Goal: Information Seeking & Learning: Learn about a topic

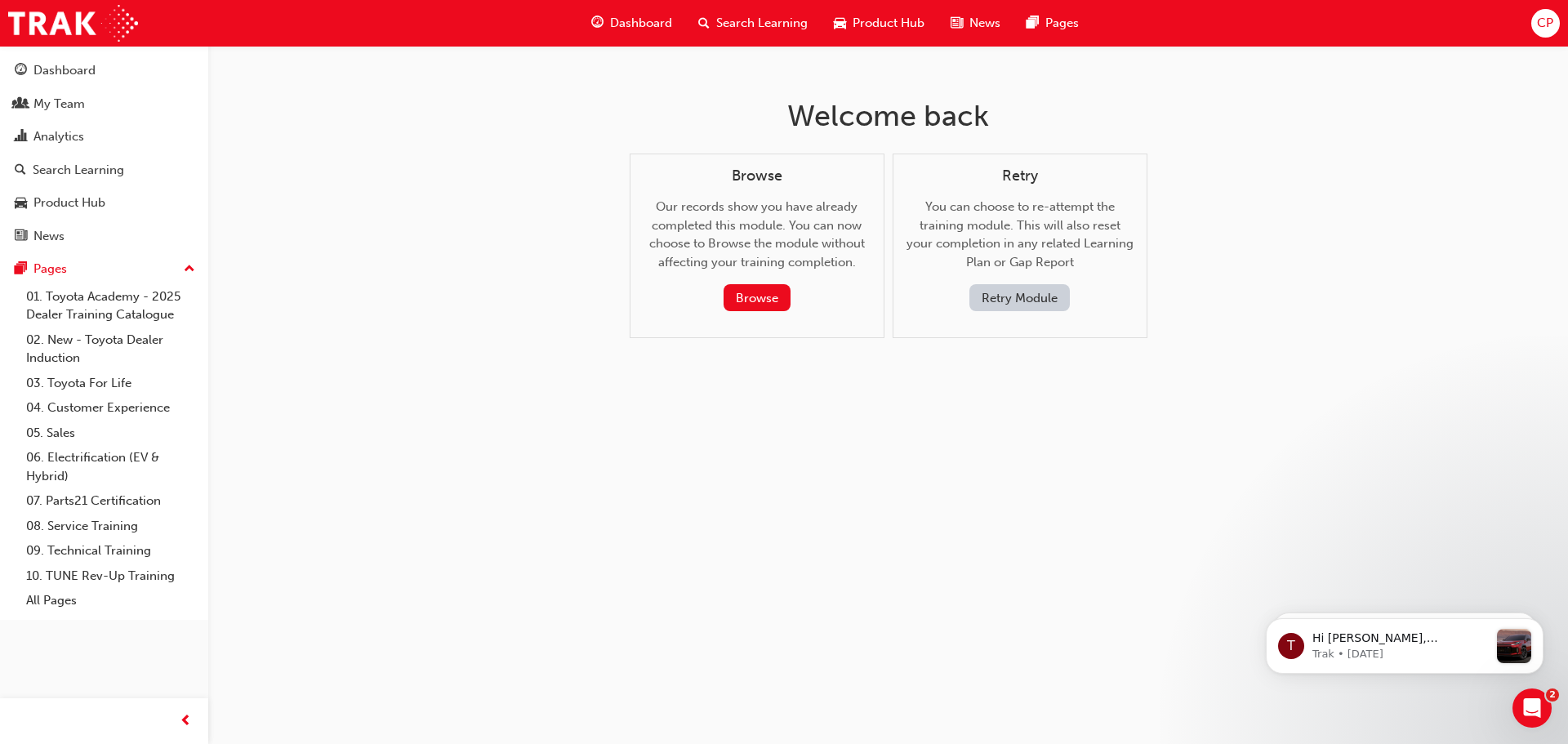
click at [1003, 303] on button "Retry Module" at bounding box center [1019, 297] width 100 height 27
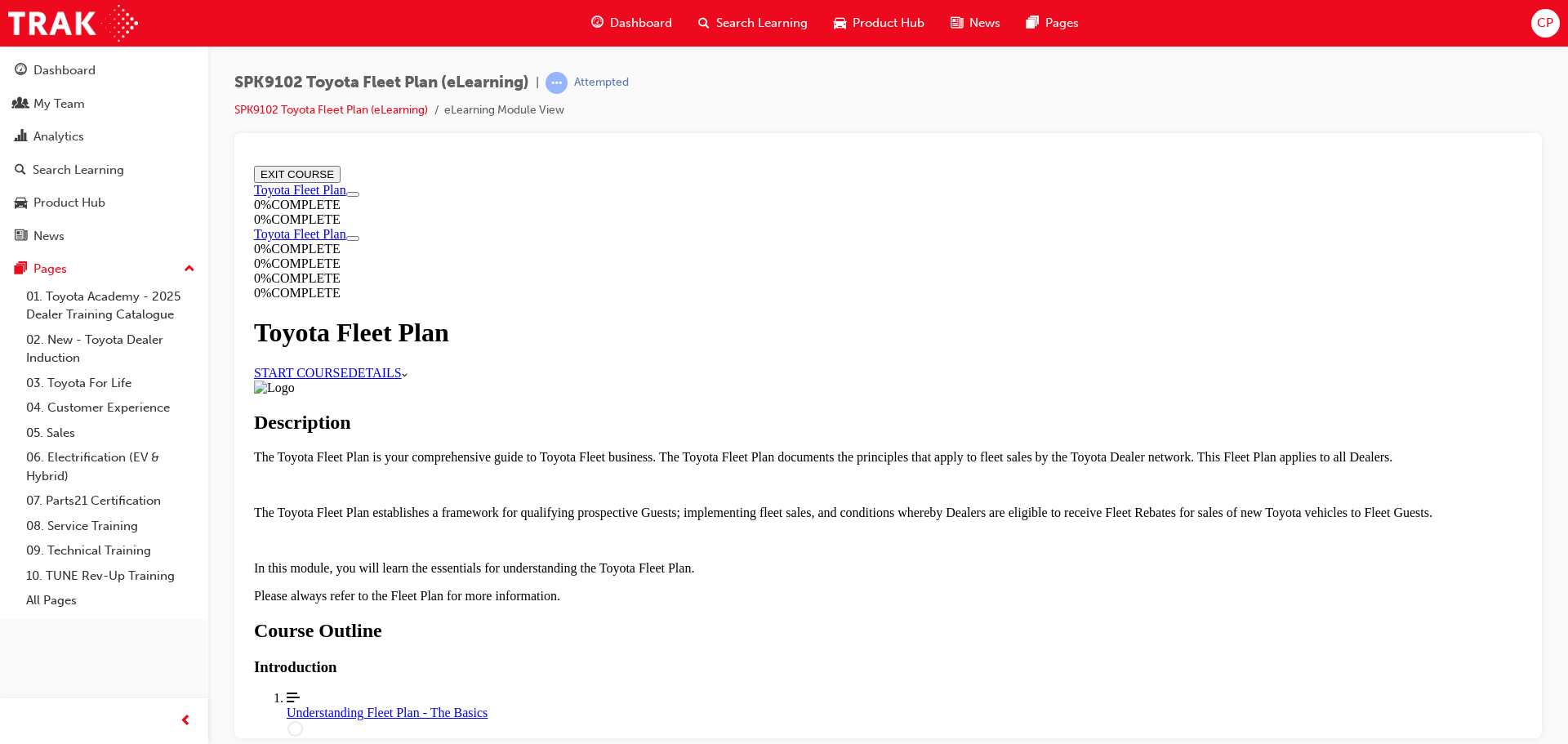
scroll to position [1218, 0]
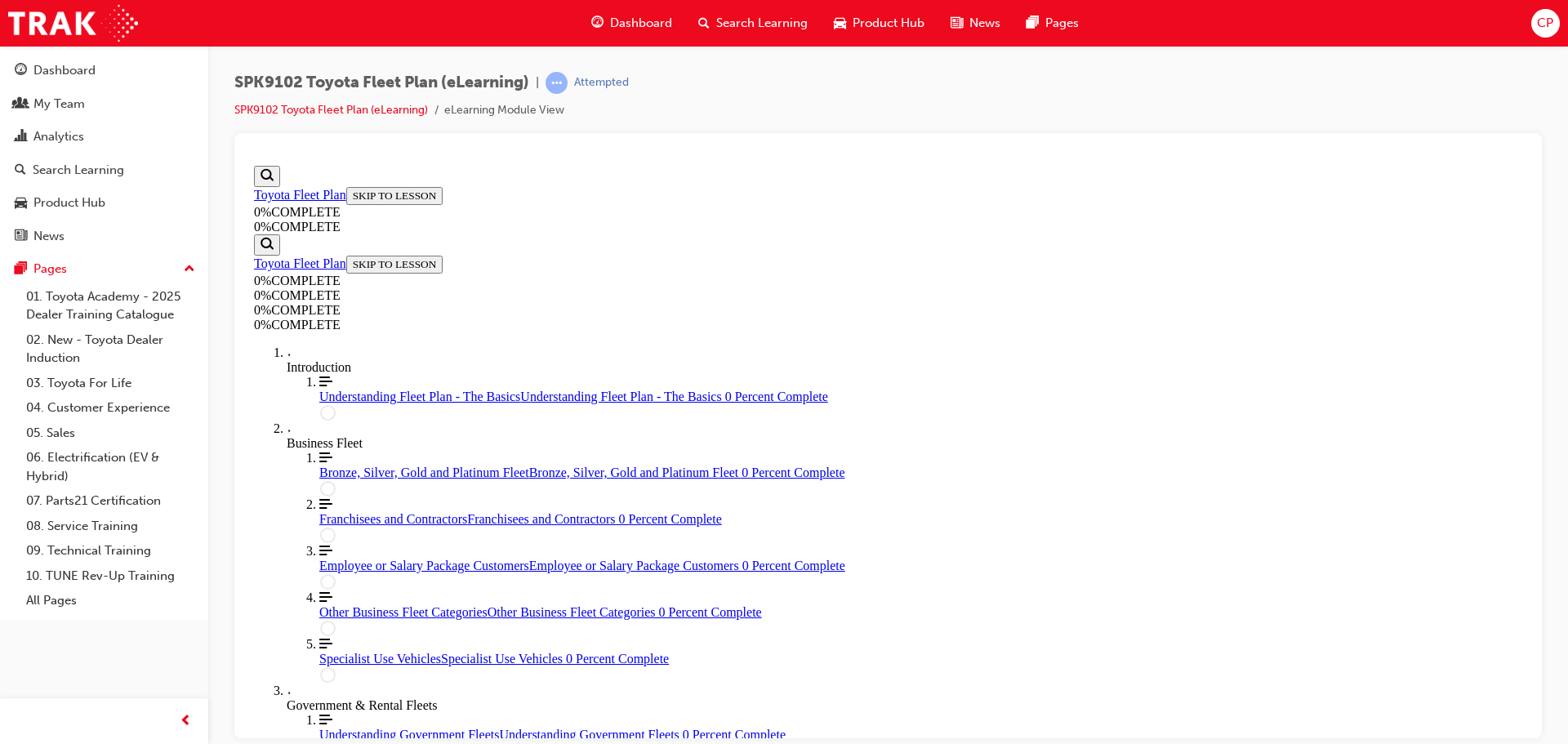
scroll to position [57, 0]
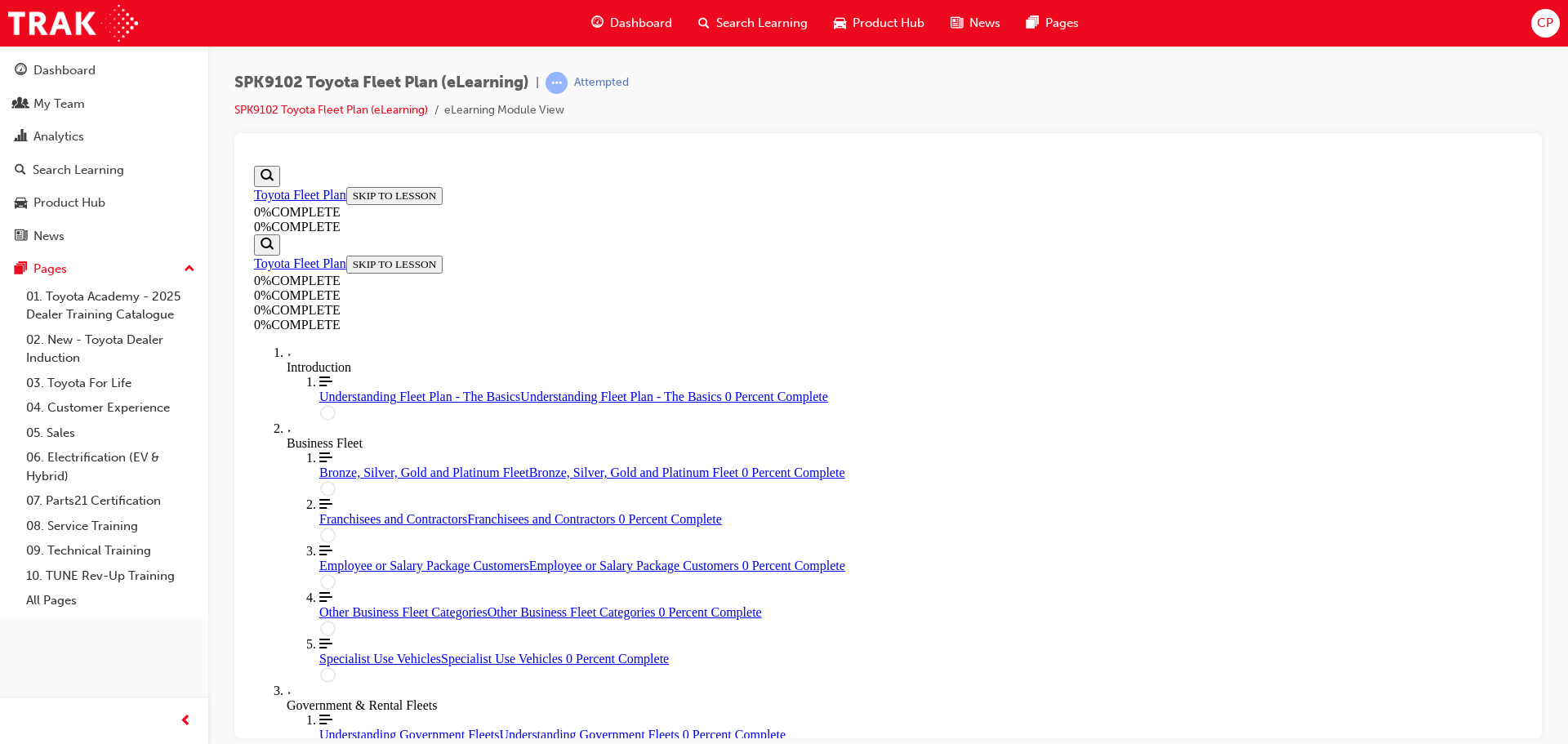
scroll to position [247, 0]
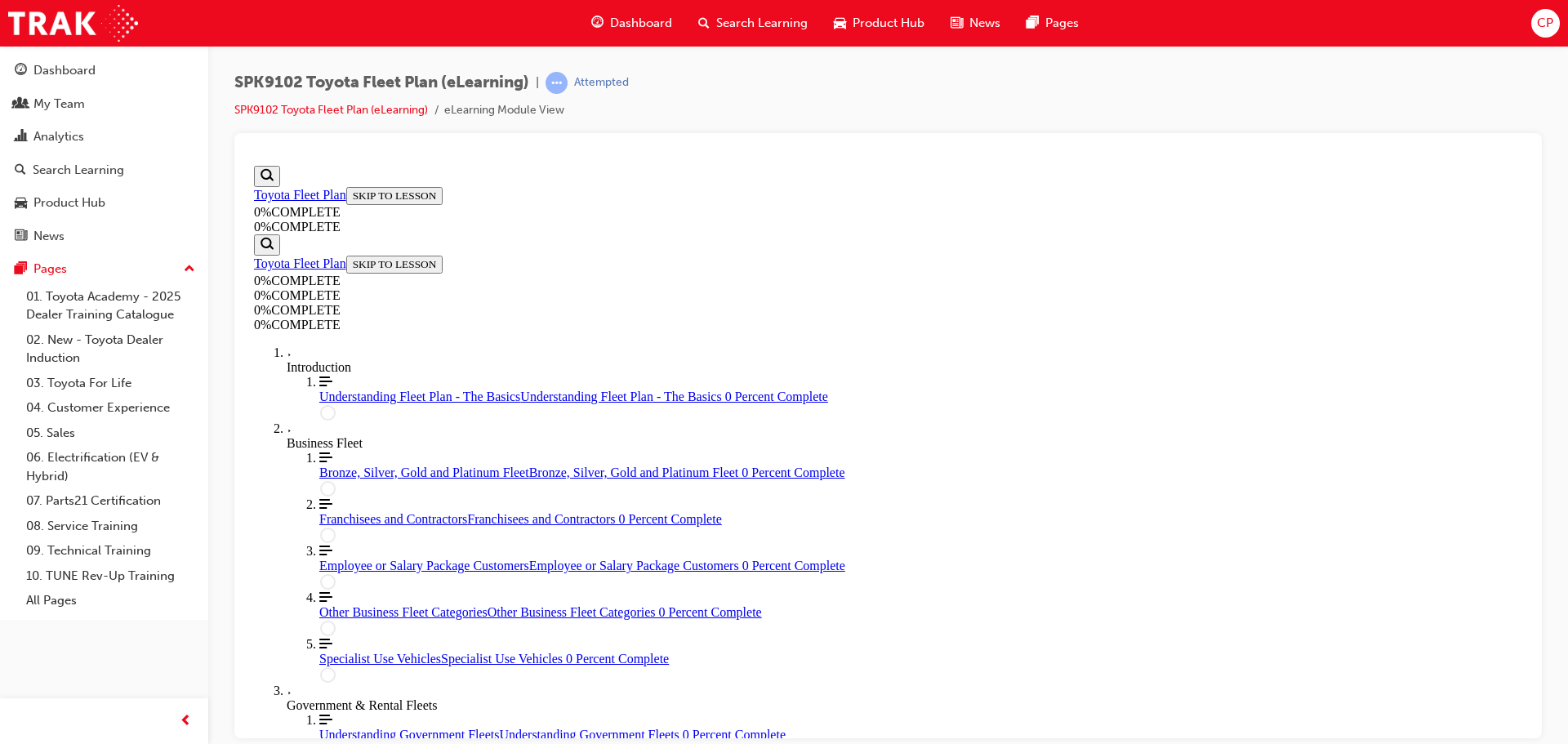
scroll to position [378, 0]
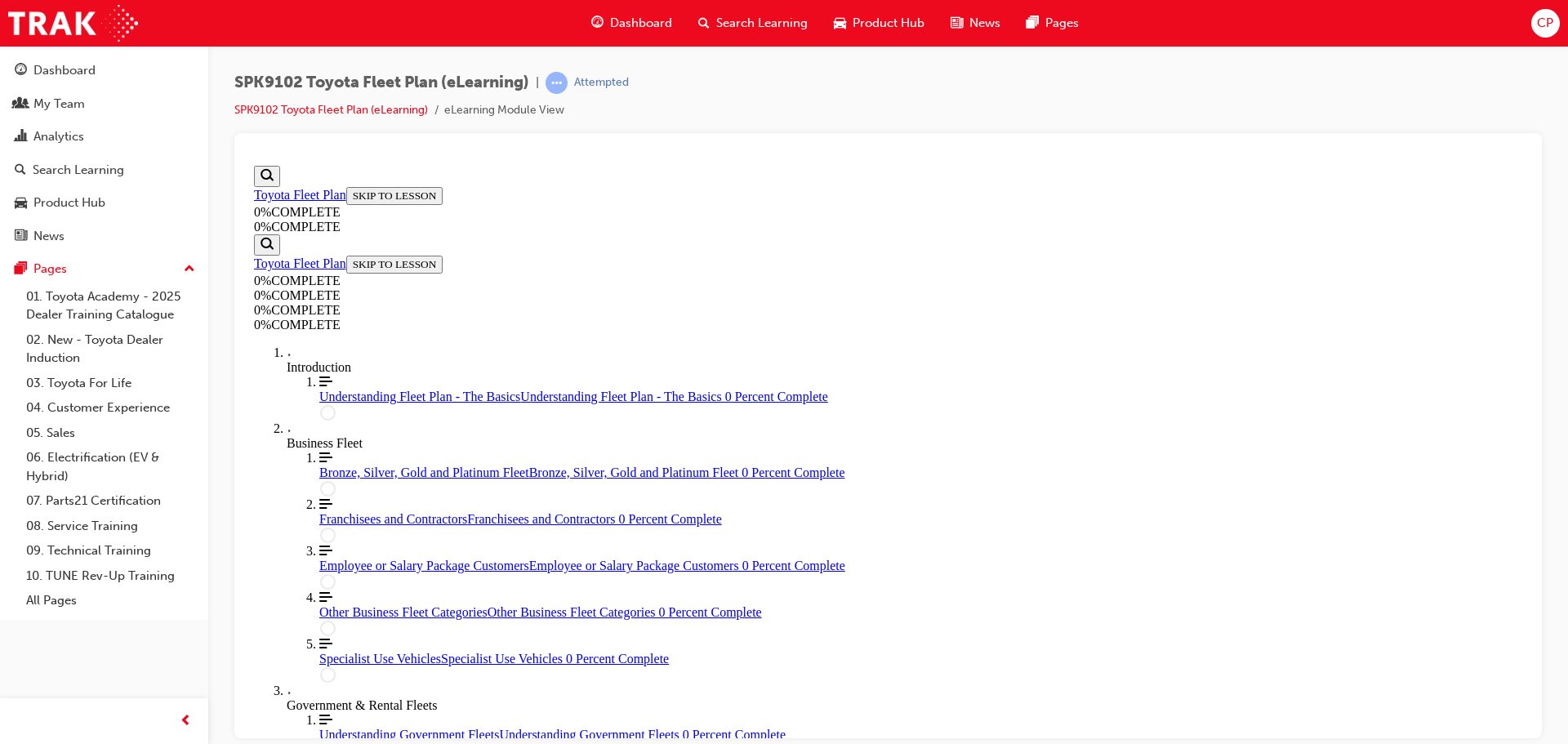
scroll to position [247, 0]
drag, startPoint x: 817, startPoint y: 524, endPoint x: 865, endPoint y: 526, distance: 48.0
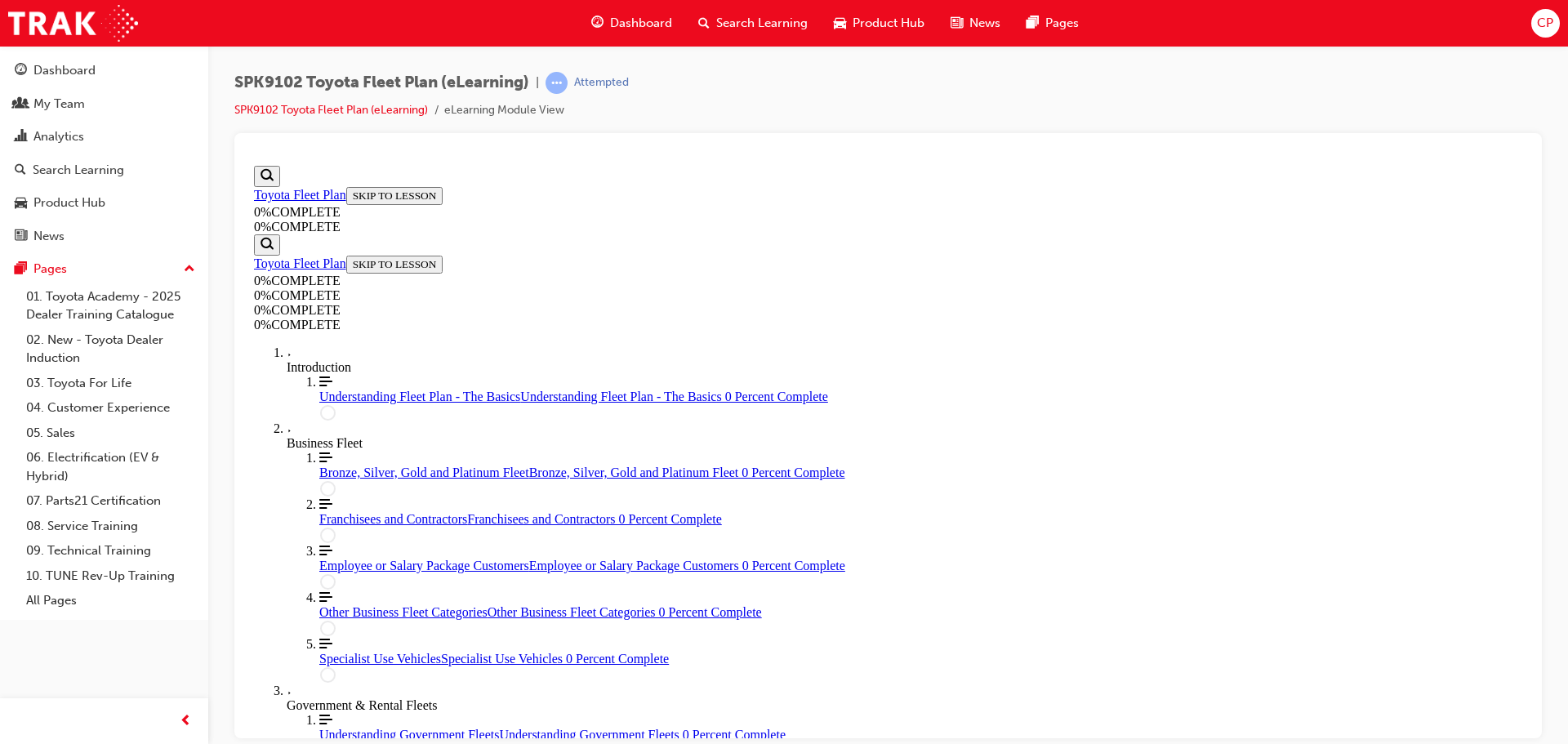
drag, startPoint x: 903, startPoint y: 607, endPoint x: 951, endPoint y: 459, distance: 155.6
drag, startPoint x: 927, startPoint y: 597, endPoint x: 982, endPoint y: 603, distance: 55.3
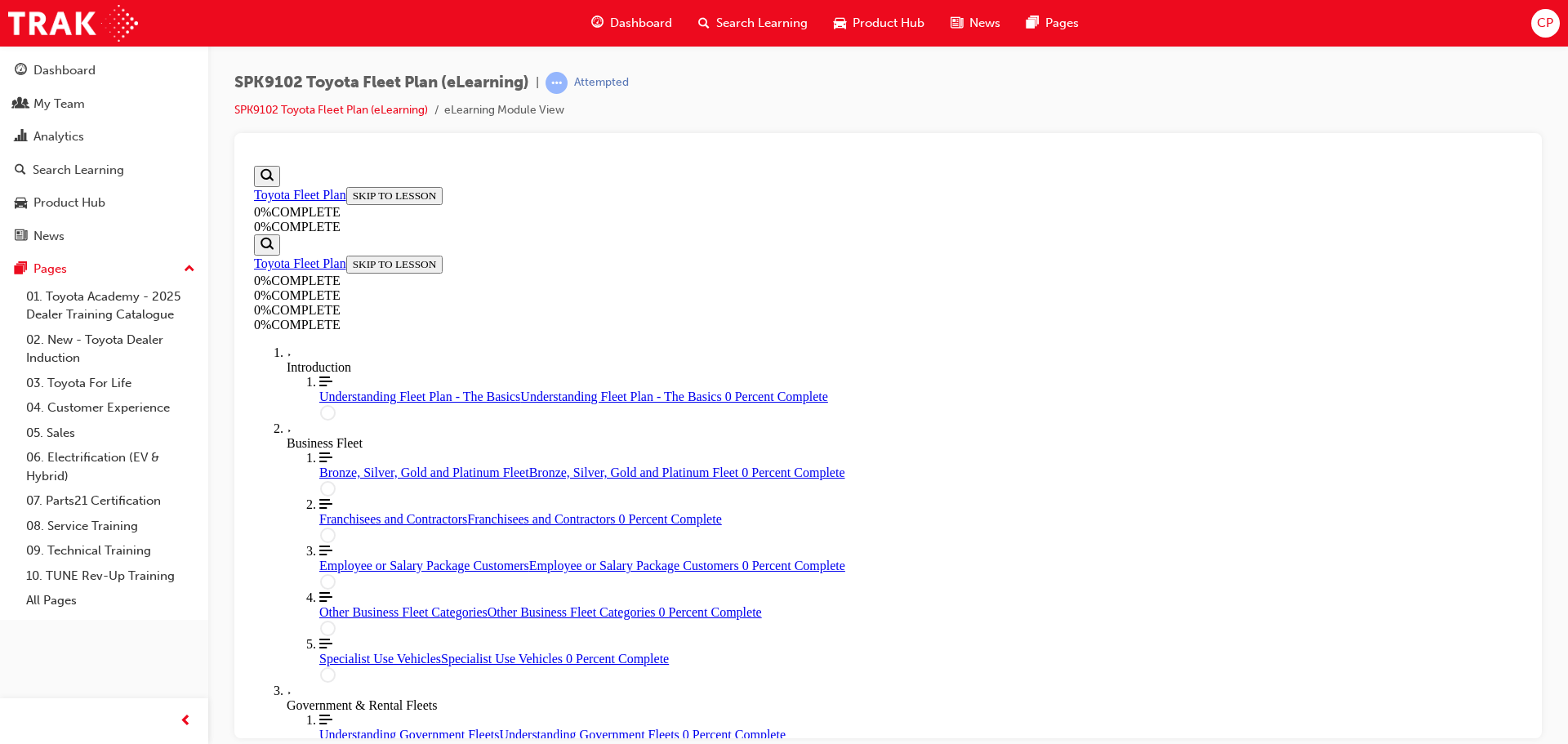
drag, startPoint x: 1020, startPoint y: 672, endPoint x: 960, endPoint y: 684, distance: 61.2
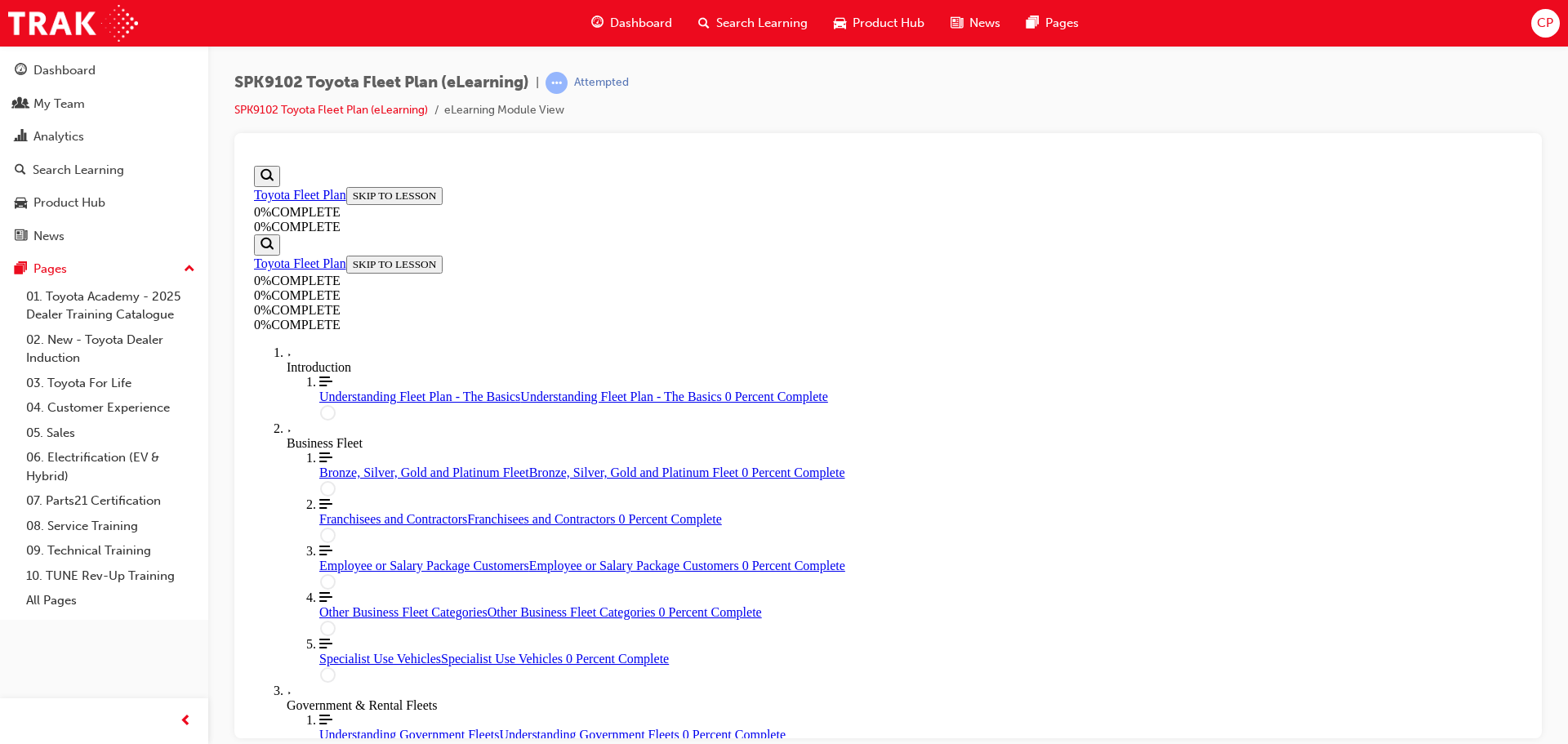
scroll to position [378, 0]
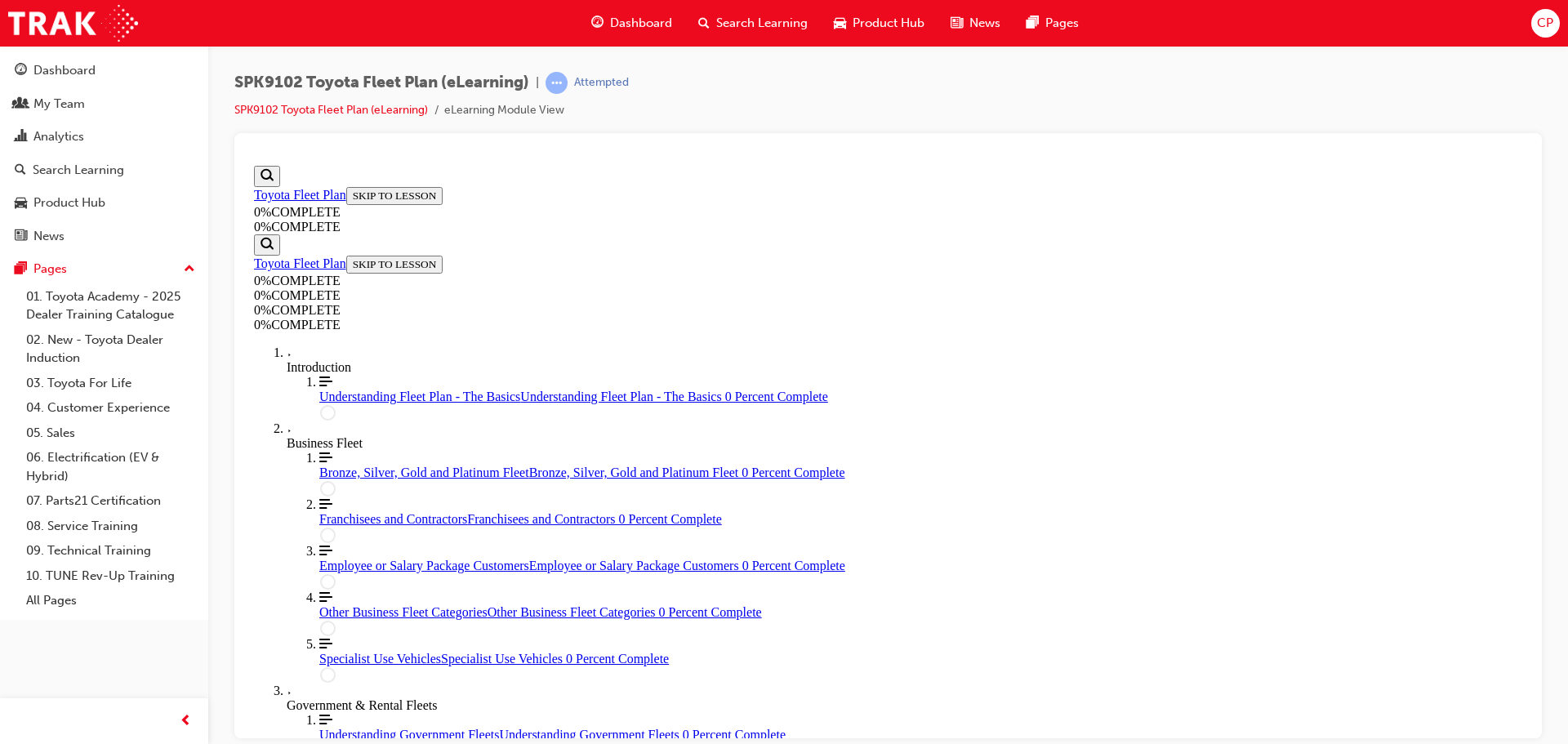
scroll to position [398, 0]
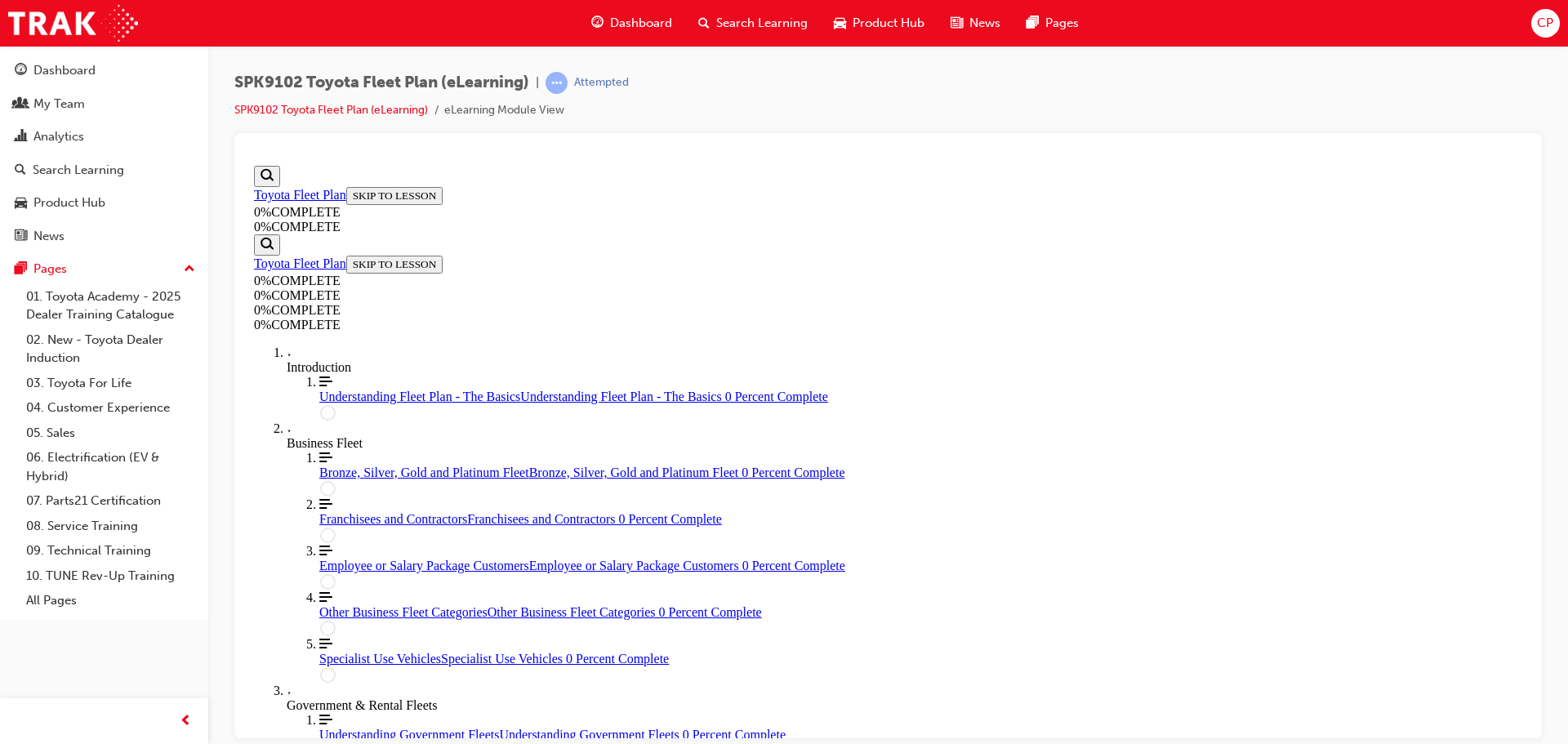
scroll to position [247, 0]
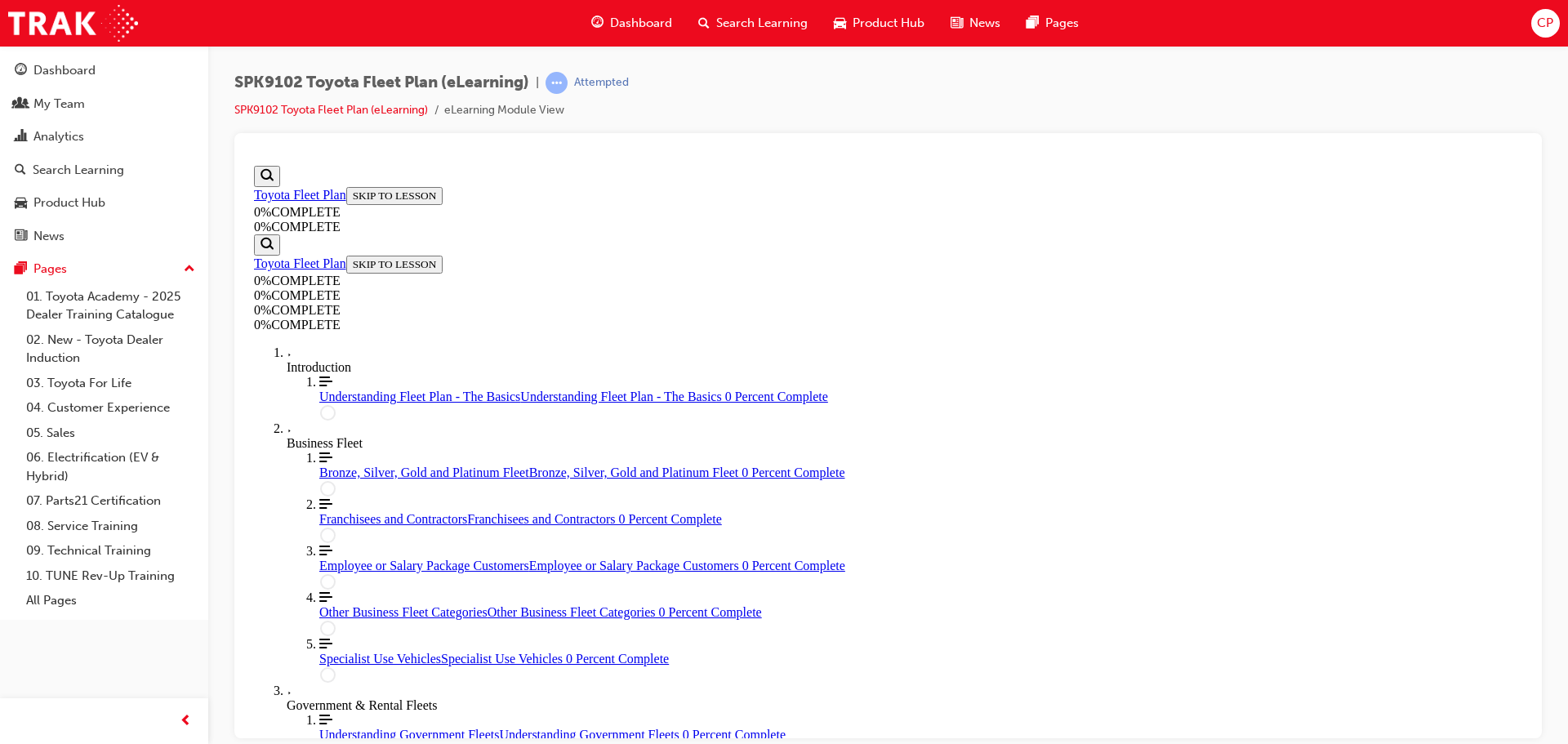
scroll to position [360, 0]
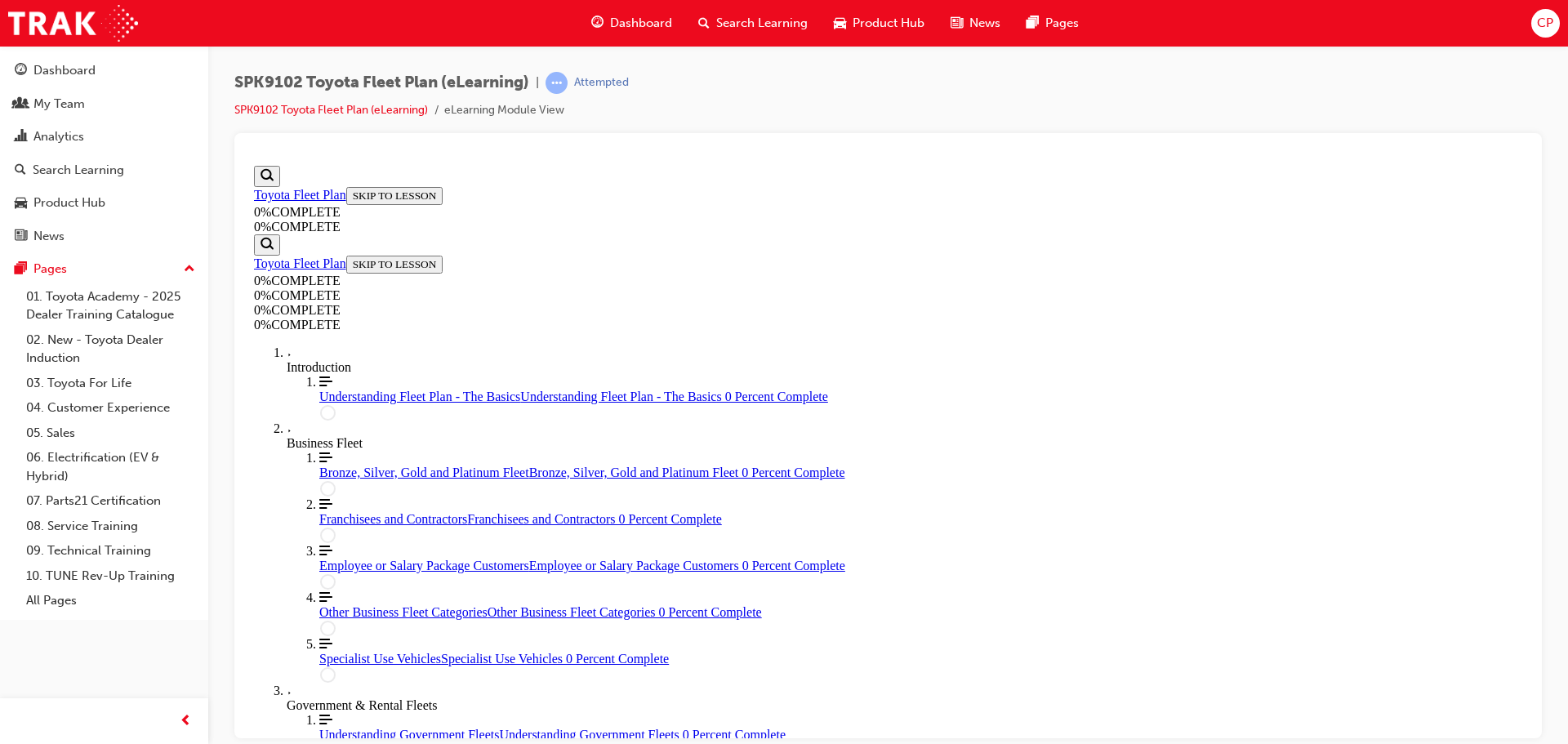
scroll to position [59, 0]
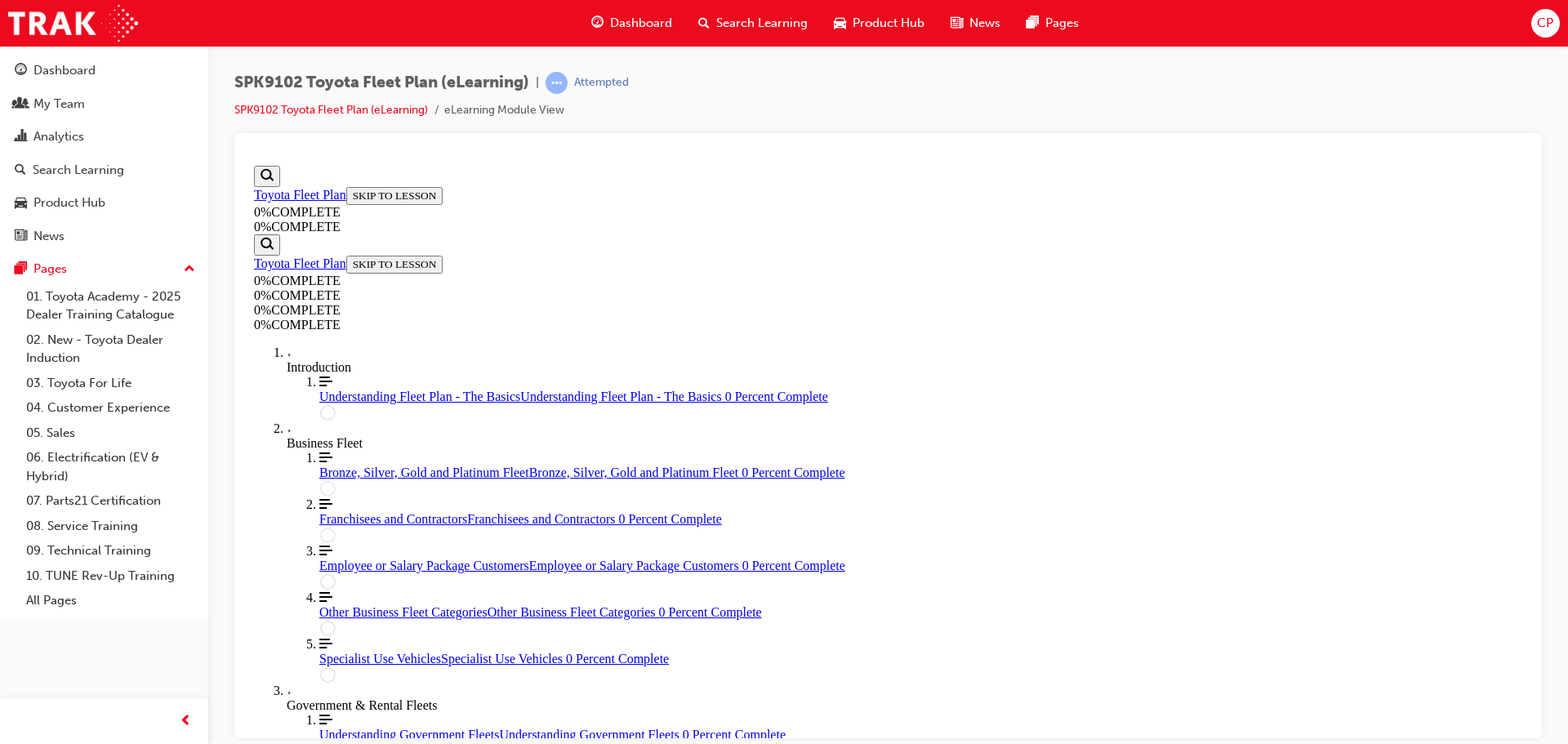
scroll to position [247, 0]
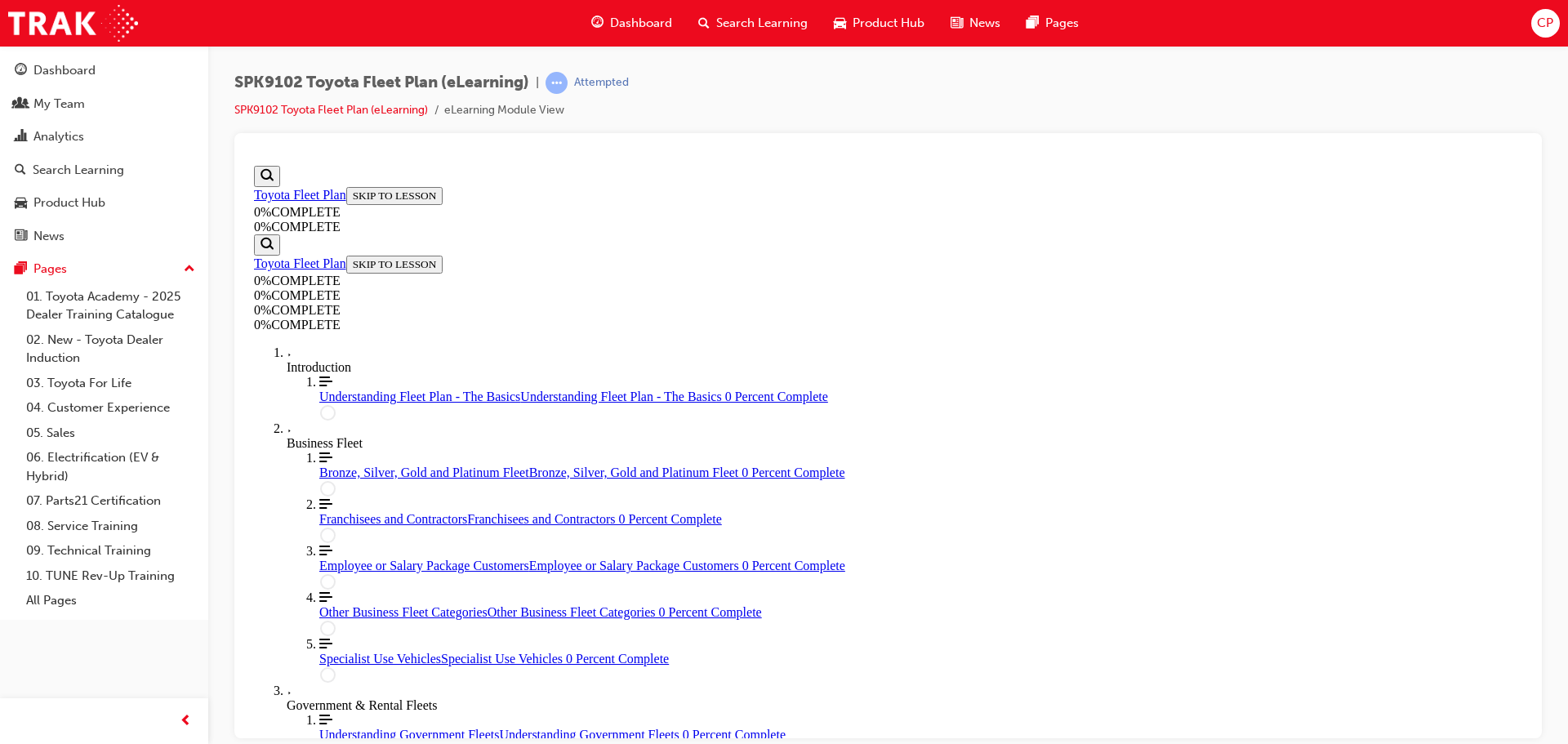
scroll to position [378, 0]
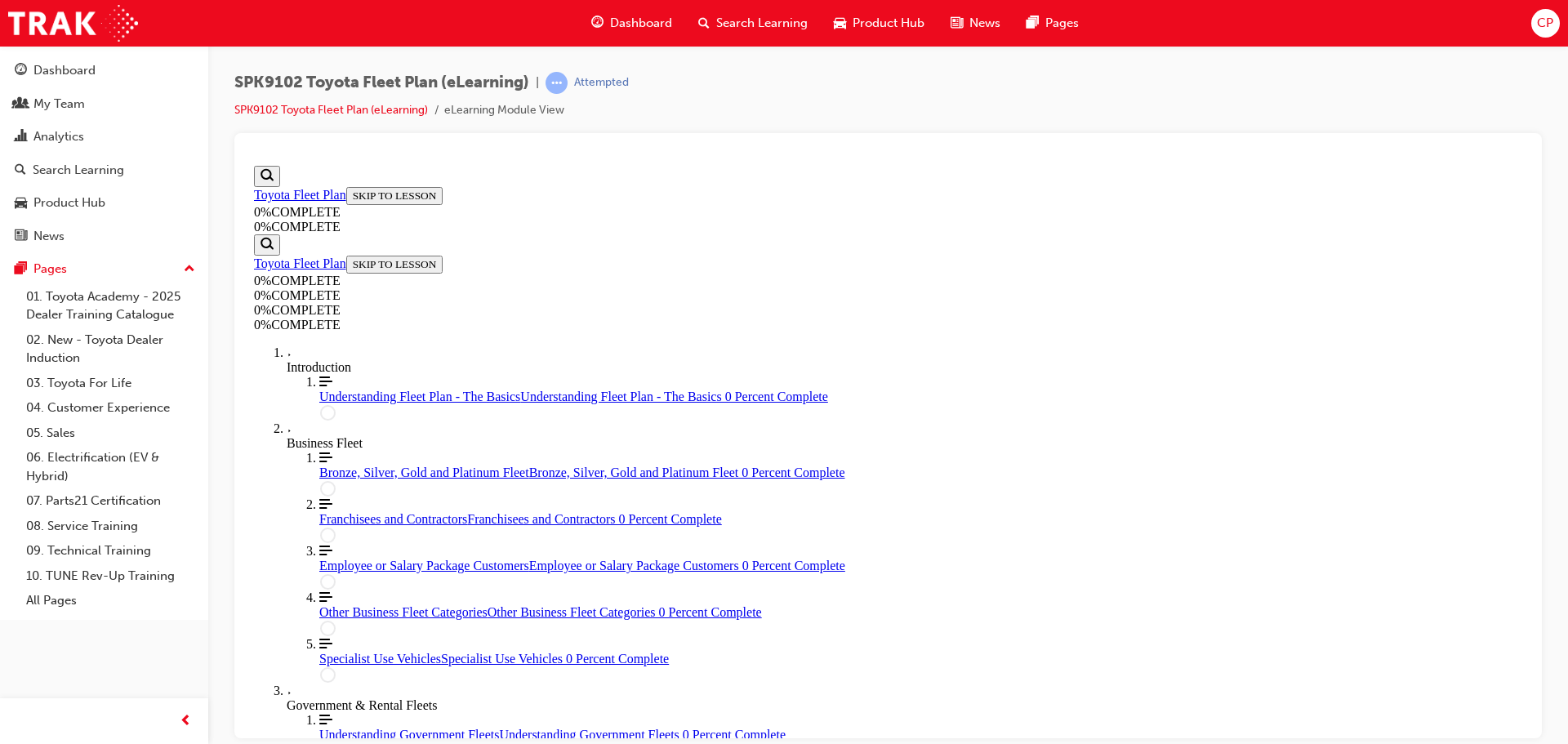
scroll to position [247, 0]
drag, startPoint x: 829, startPoint y: 601, endPoint x: 866, endPoint y: 529, distance: 81.0
drag, startPoint x: 863, startPoint y: 678, endPoint x: 898, endPoint y: 606, distance: 80.1
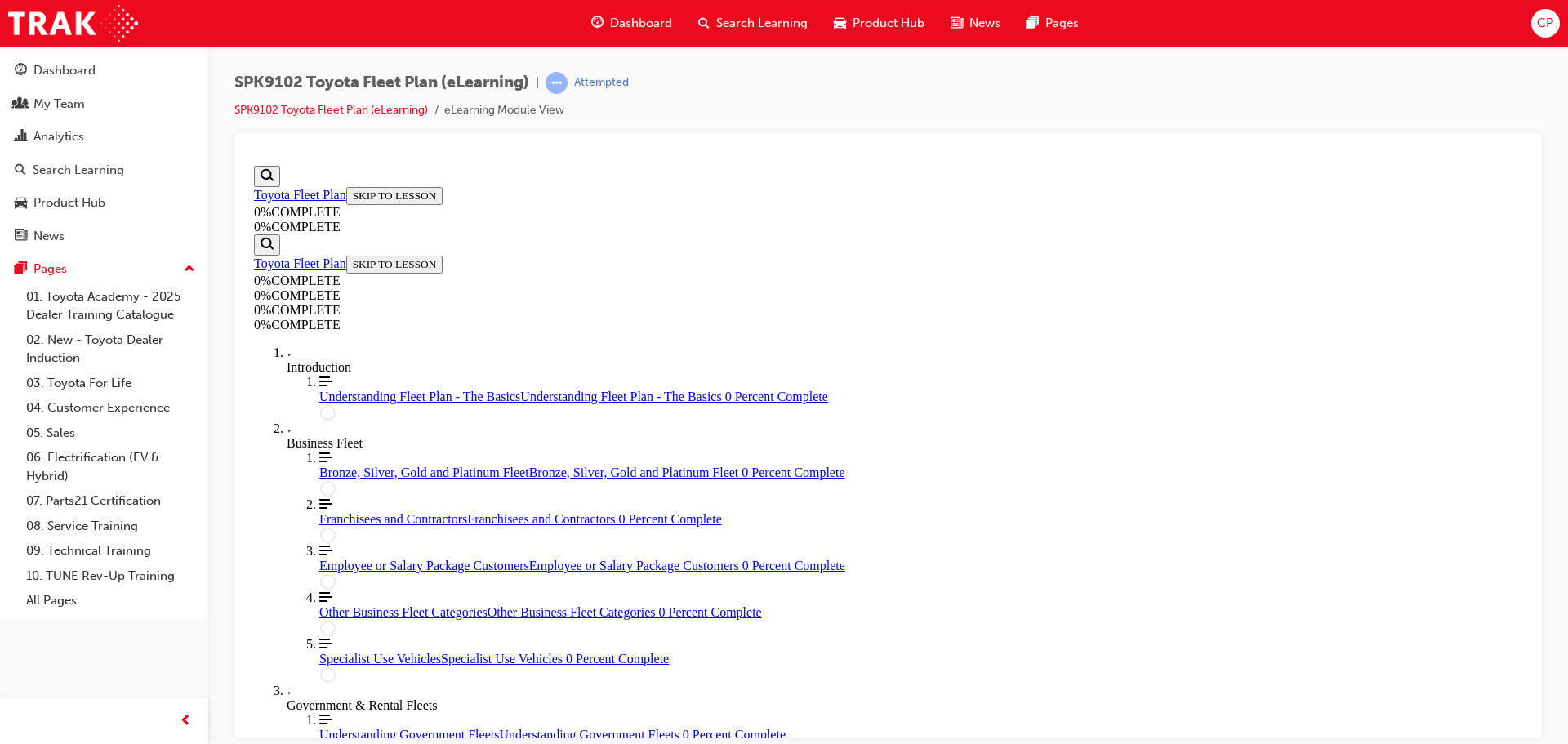
drag, startPoint x: 866, startPoint y: 672, endPoint x: 877, endPoint y: 581, distance: 91.7
drag, startPoint x: 864, startPoint y: 592, endPoint x: 916, endPoint y: 549, distance: 67.5
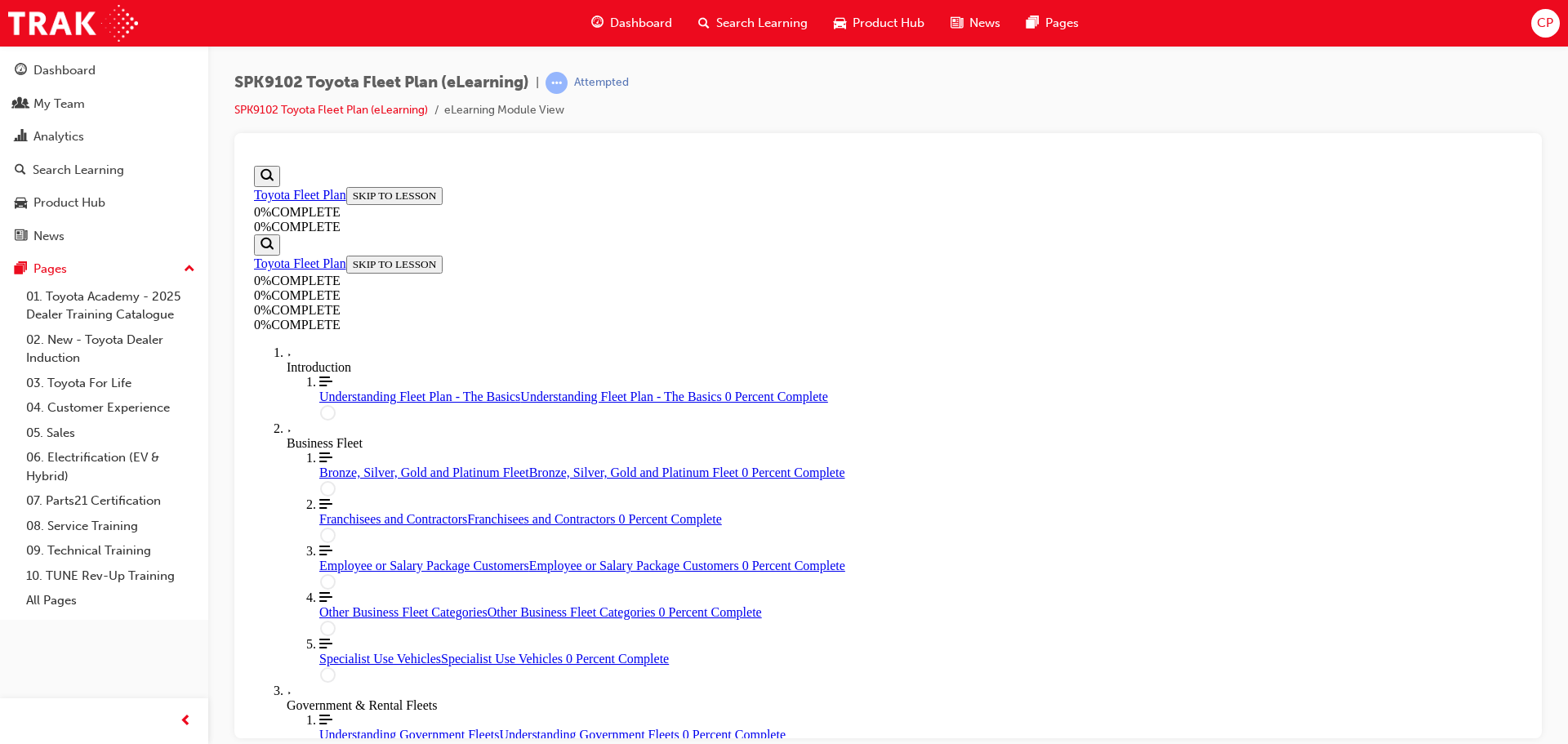
drag, startPoint x: 908, startPoint y: 555, endPoint x: 957, endPoint y: 555, distance: 49.0
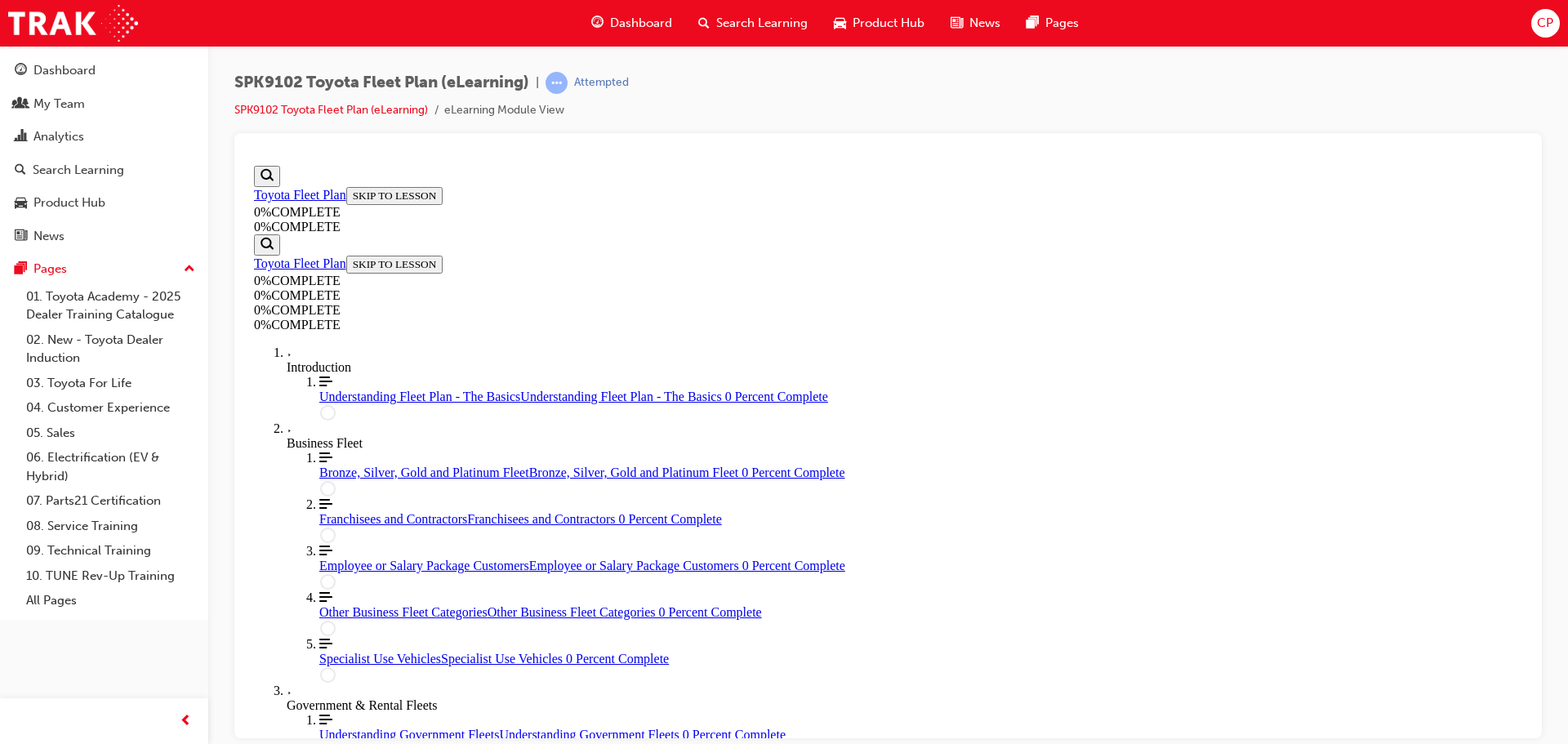
scroll to position [59, 0]
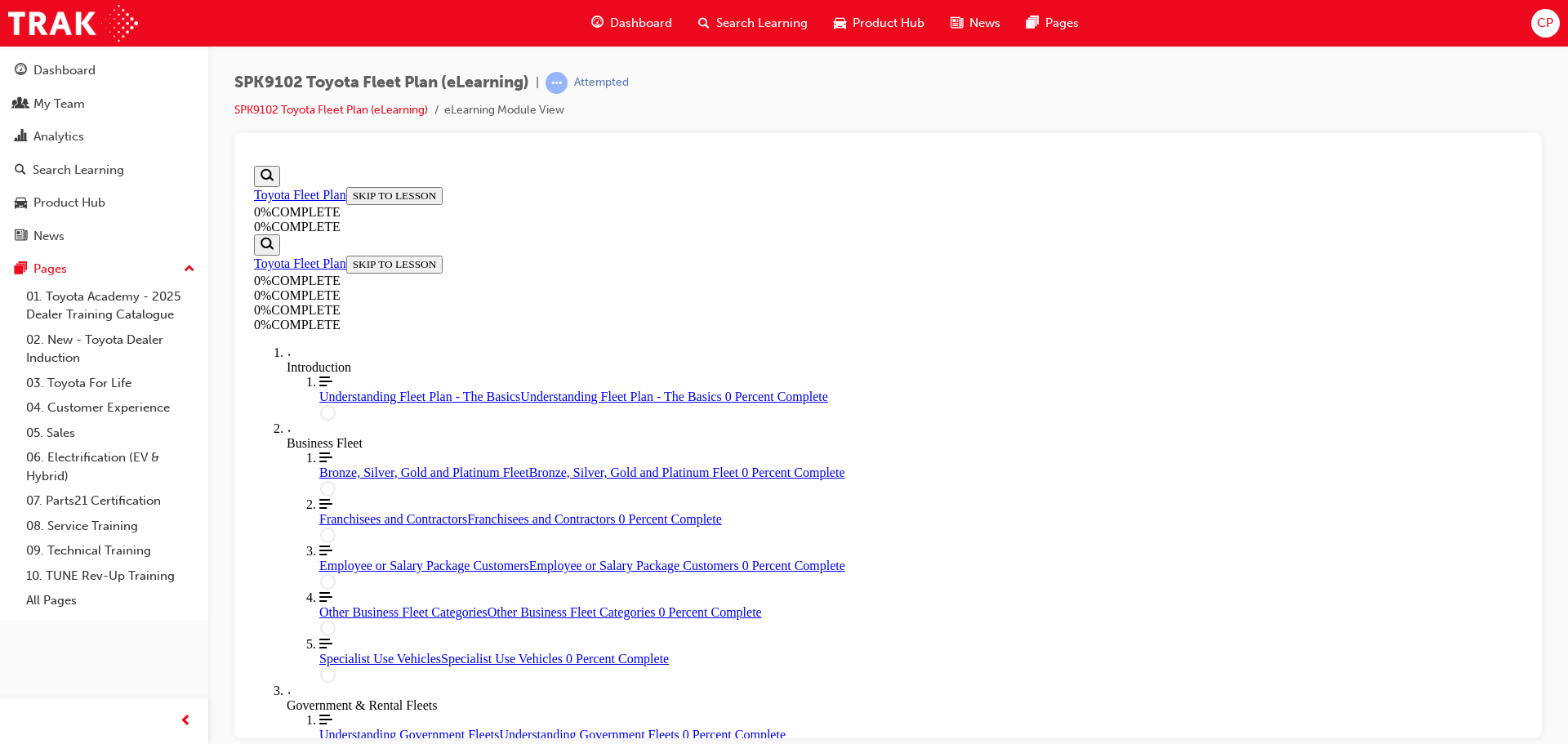
scroll to position [350, 0]
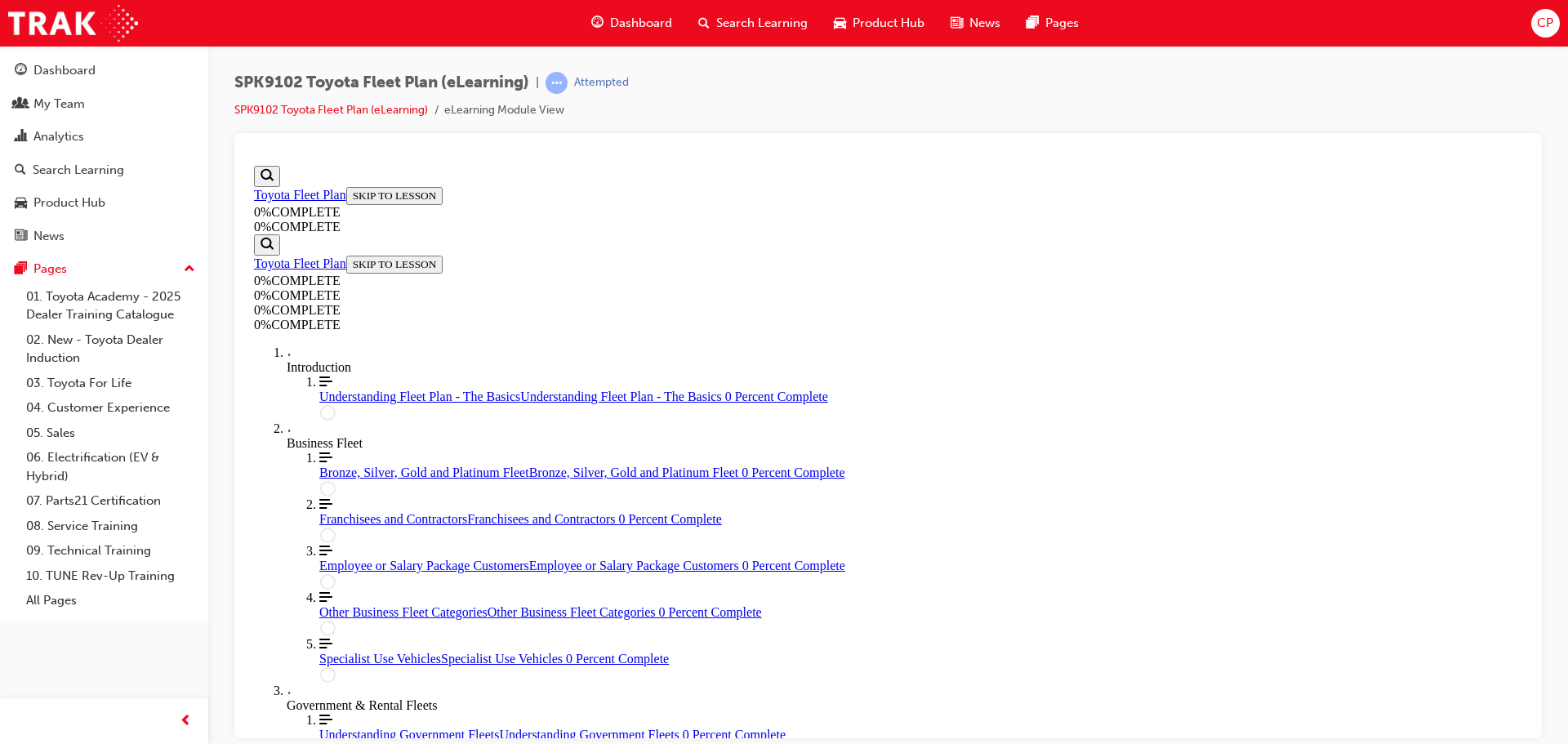
scroll to position [213, 0]
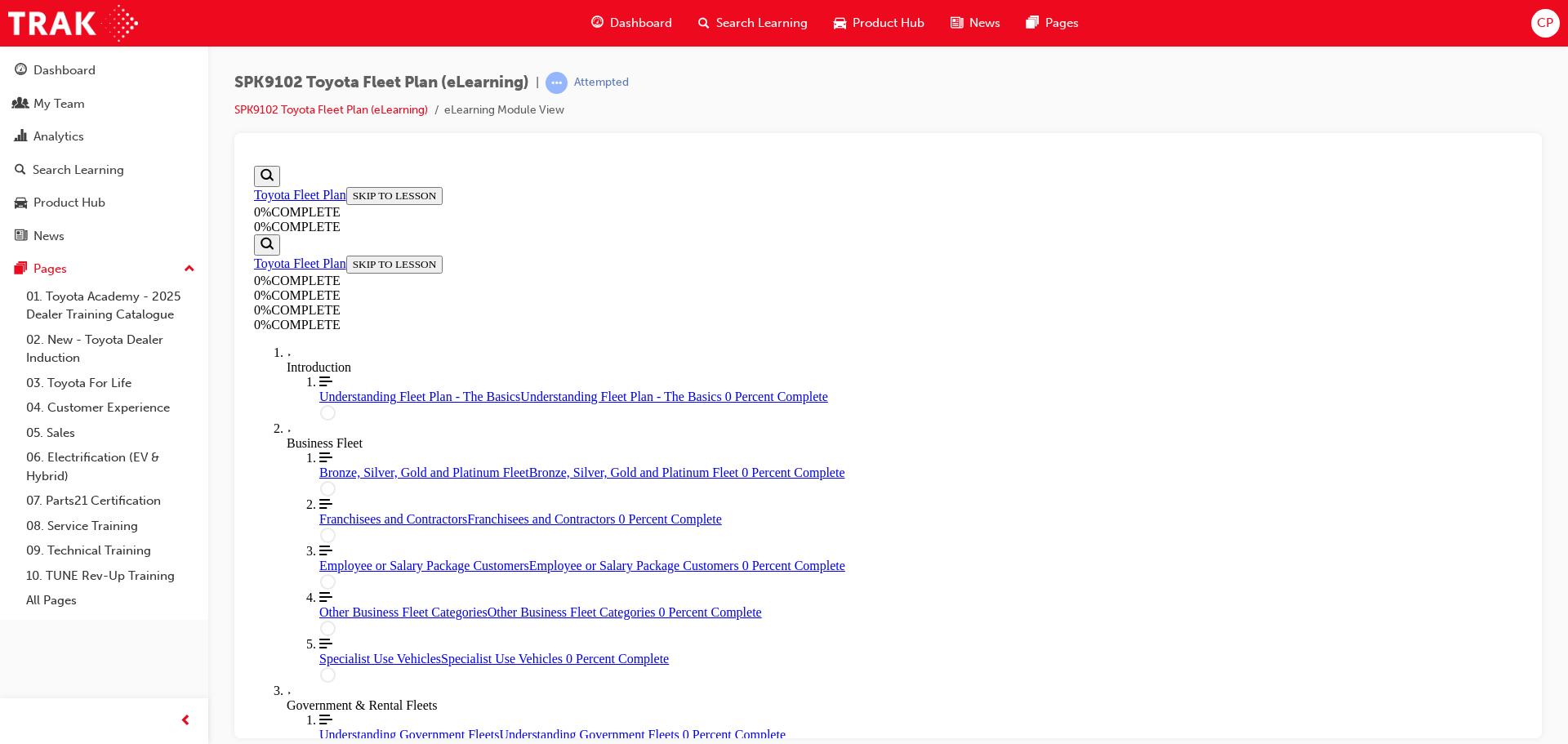
scroll to position [176, 0]
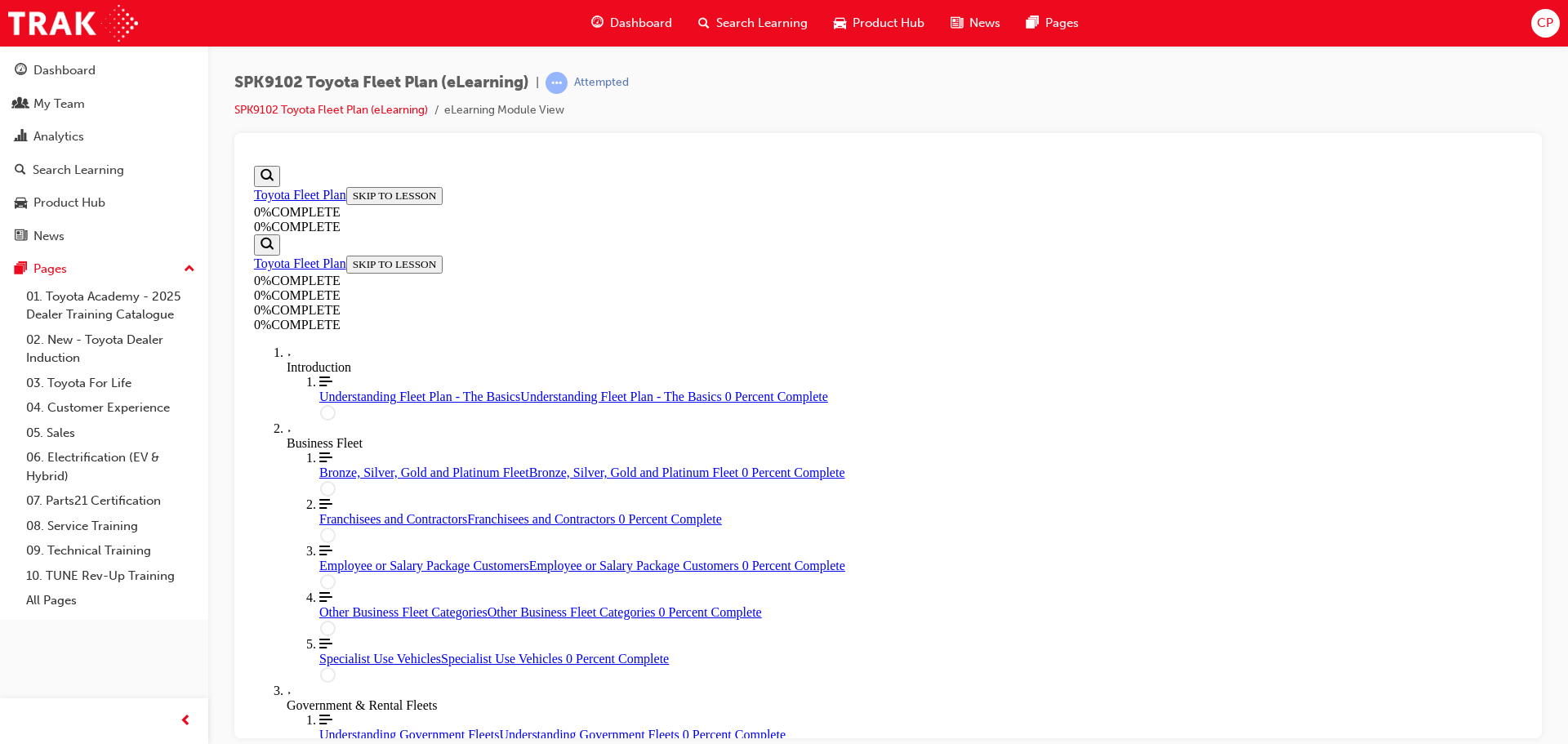
scroll to position [59, 0]
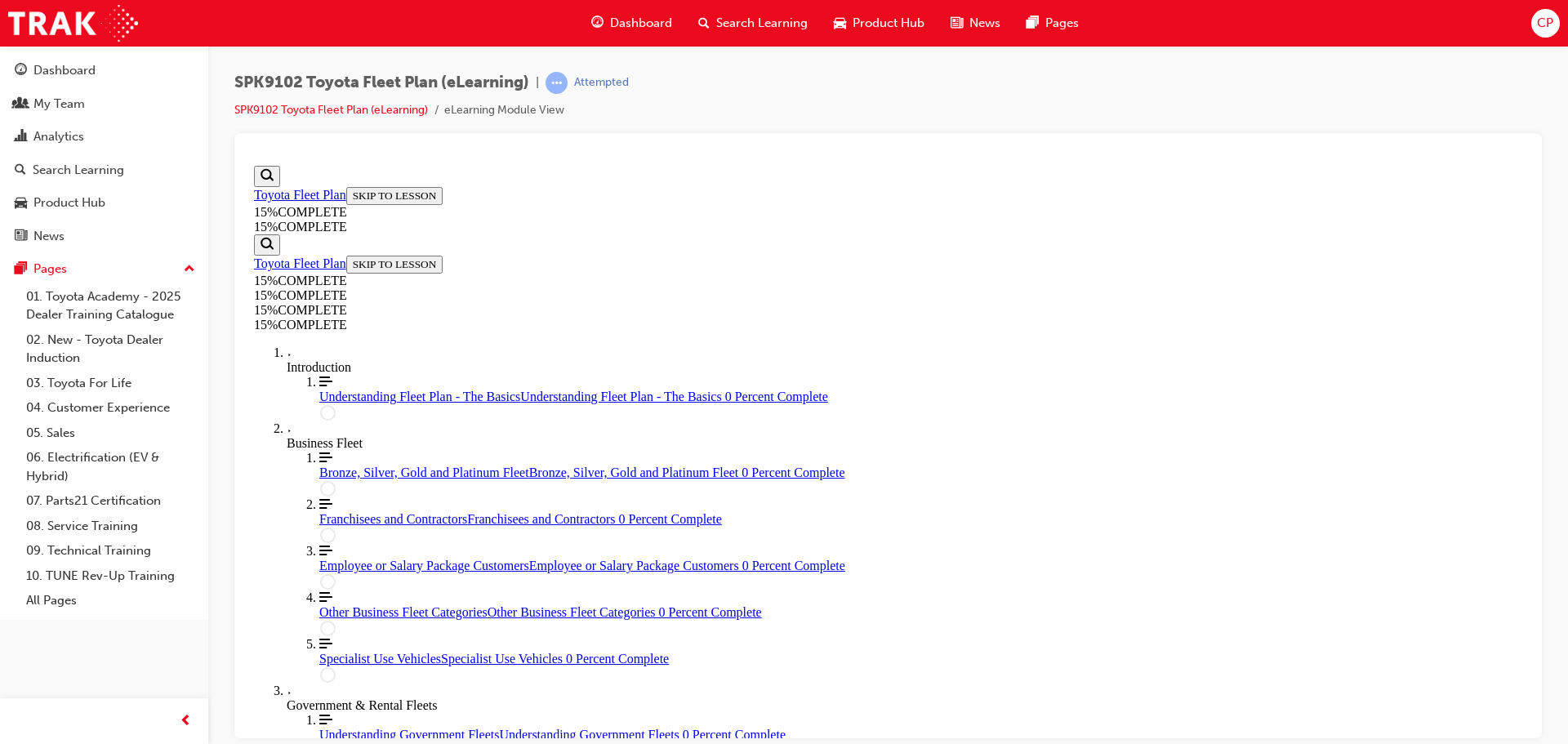
scroll to position [1547, 0]
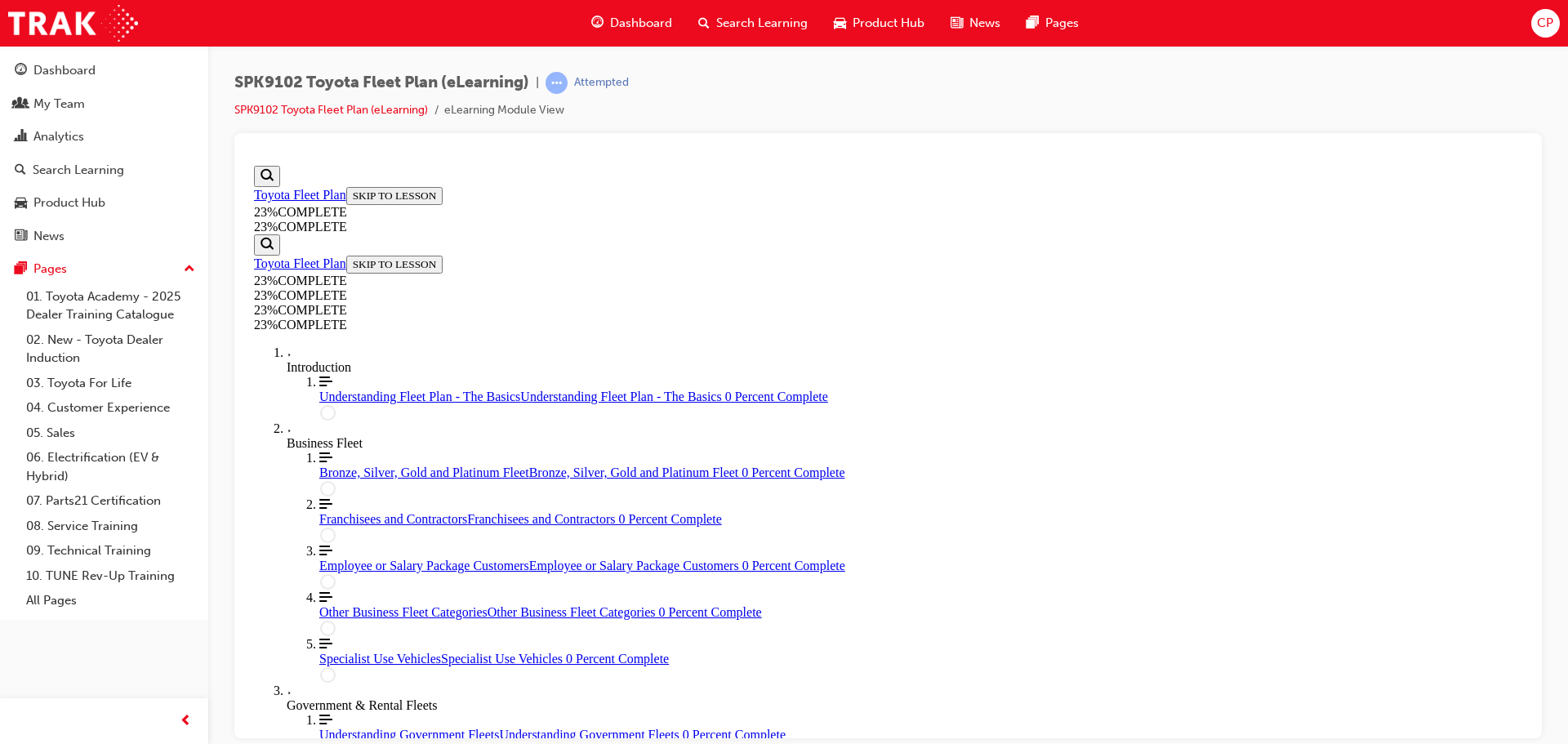
scroll to position [2996, 0]
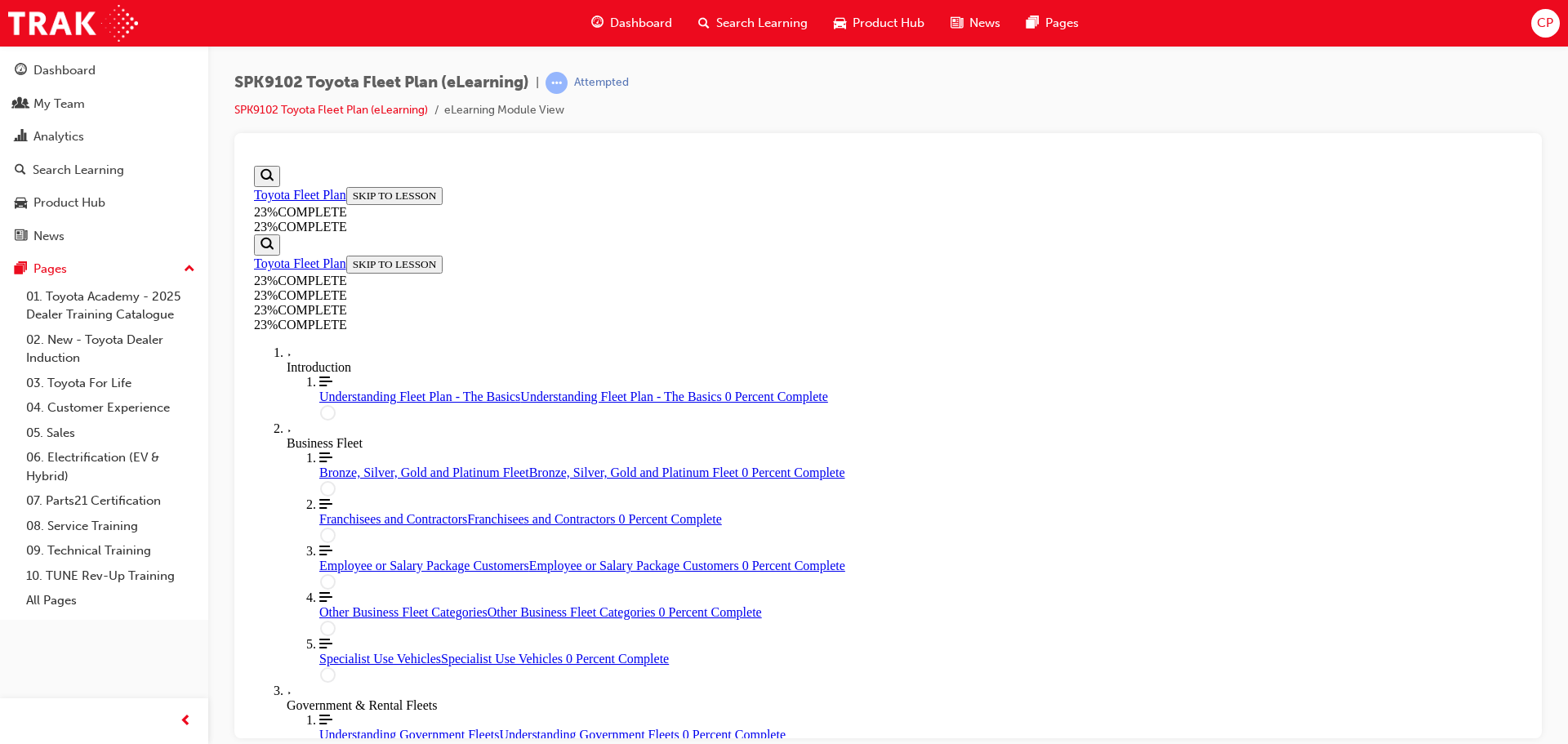
scroll to position [0, 0]
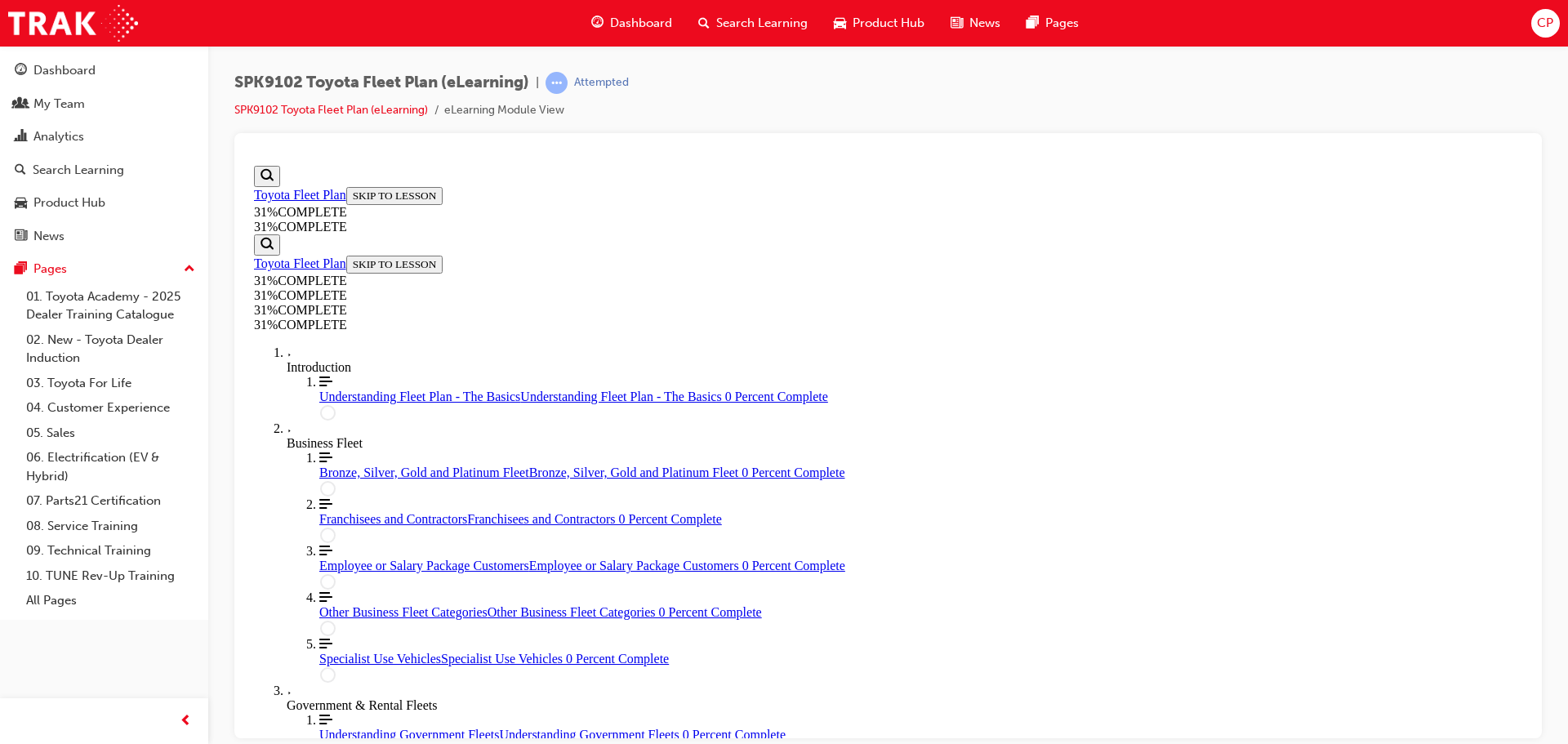
scroll to position [3242, 0]
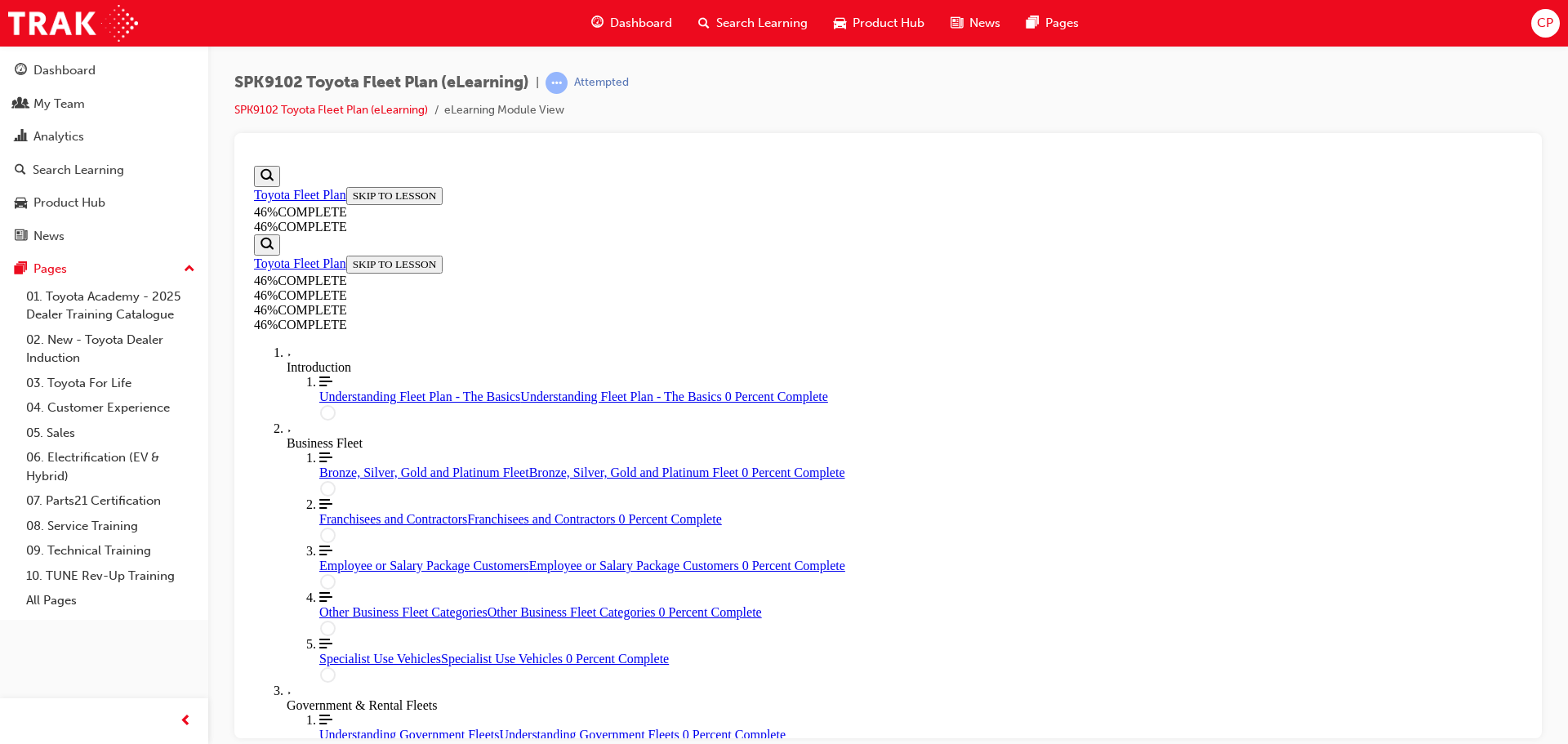
click at [365, 403] on div "Understanding Fleet Plan - The Basics Understanding Fleet Plan - The Basics 0 P…" at bounding box center [921, 396] width 1203 height 15
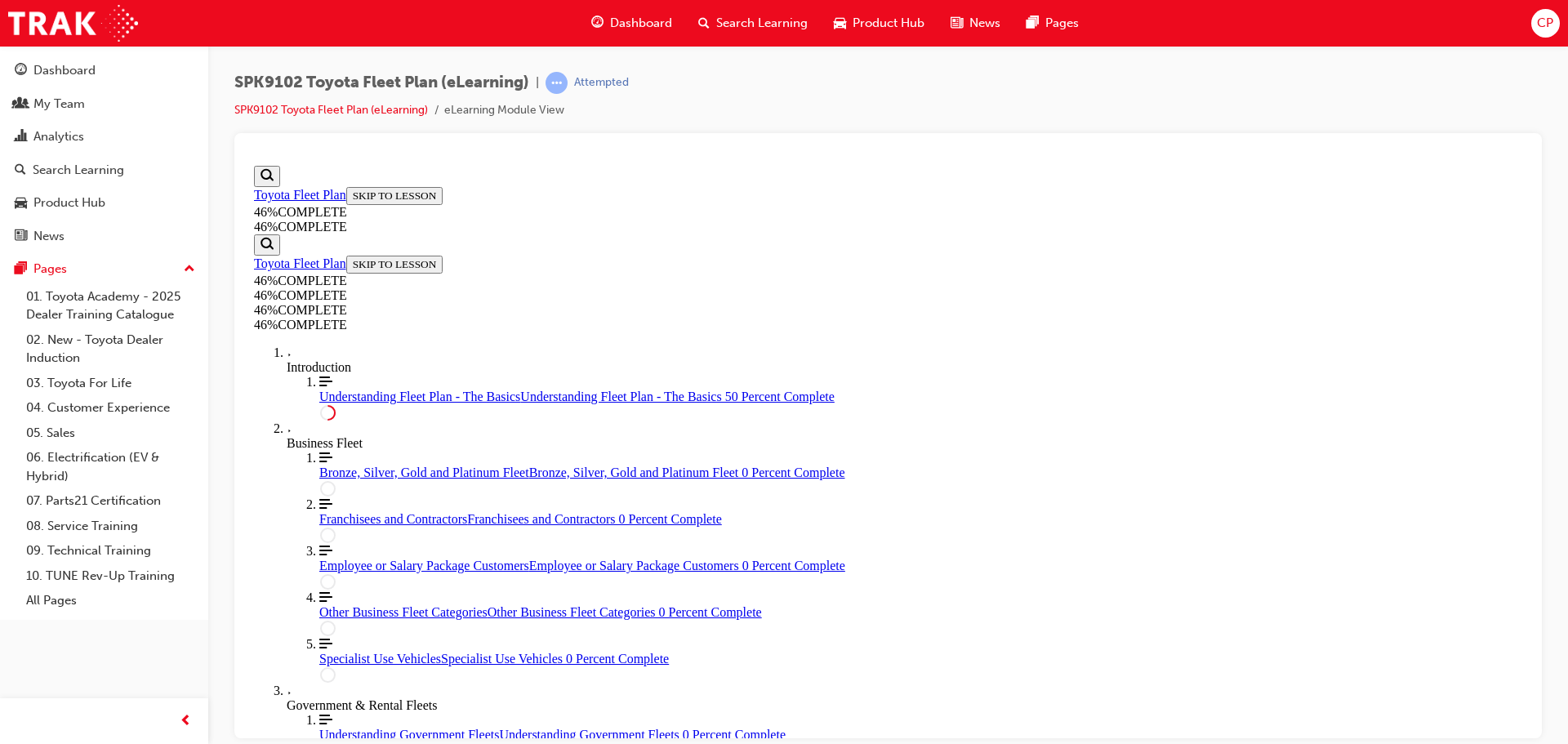
scroll to position [2588, 0]
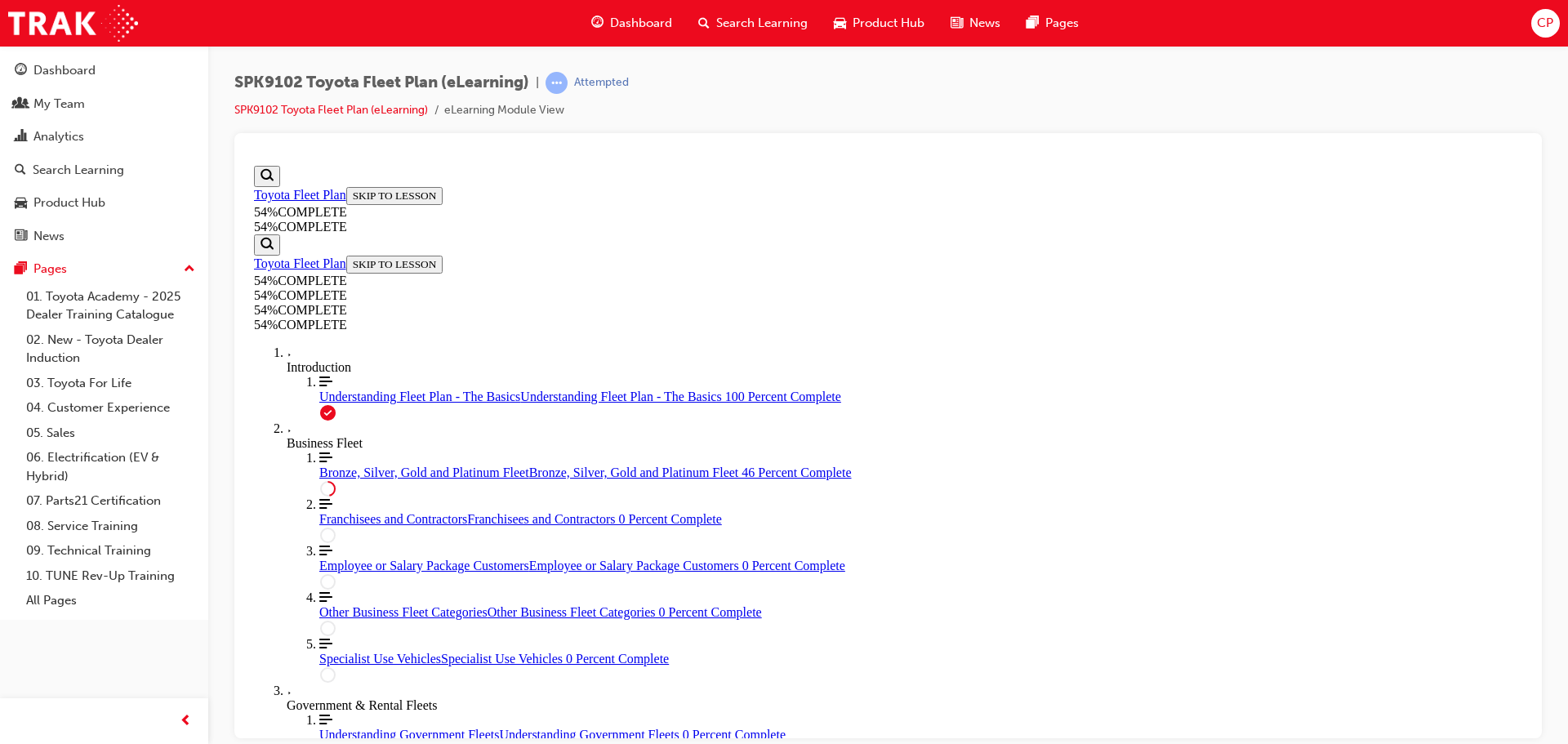
scroll to position [2179, 0]
drag, startPoint x: 843, startPoint y: 560, endPoint x: 895, endPoint y: 650, distance: 103.9
drag, startPoint x: 841, startPoint y: 575, endPoint x: 885, endPoint y: 385, distance: 195.0
drag, startPoint x: 868, startPoint y: 465, endPoint x: 916, endPoint y: 467, distance: 48.0
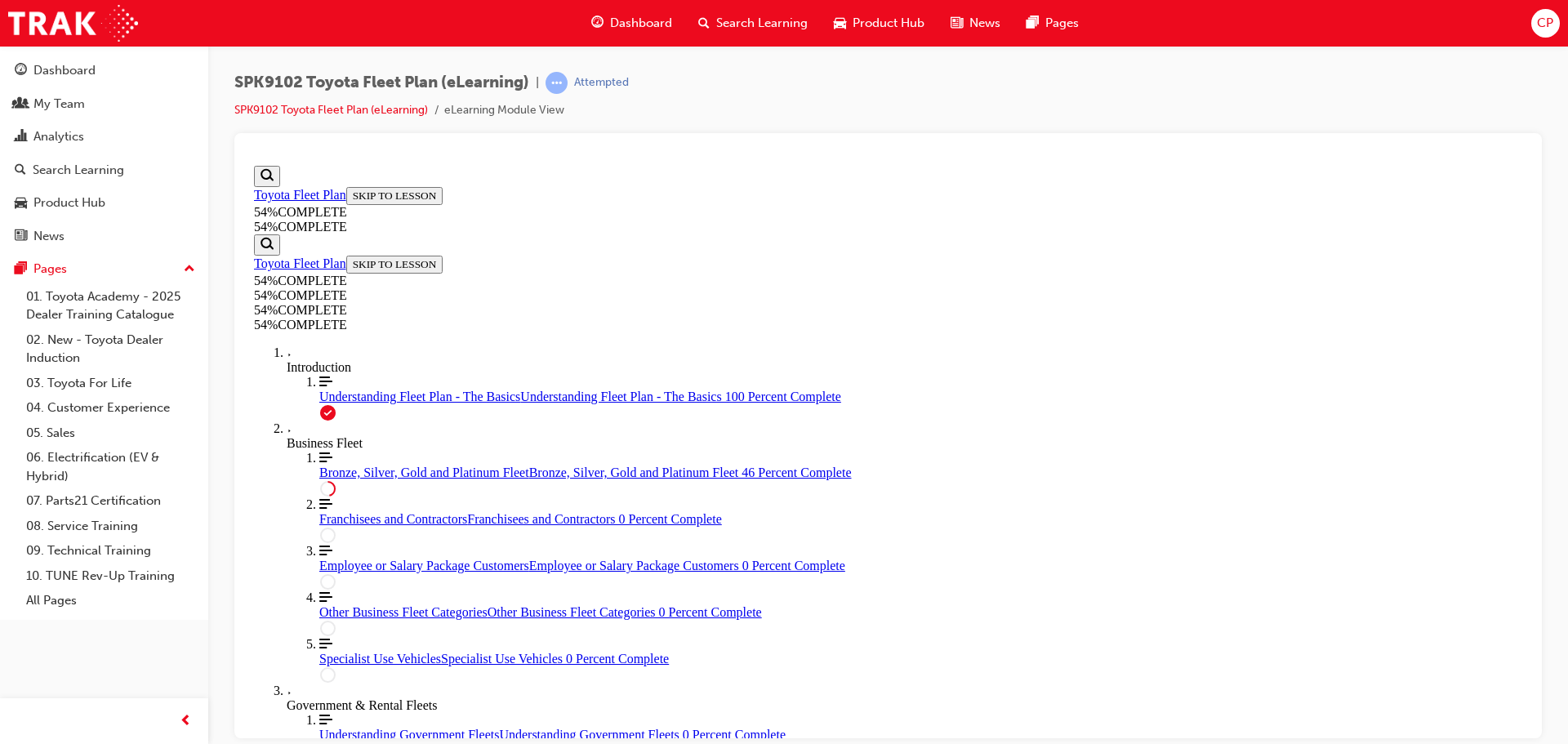
drag, startPoint x: 882, startPoint y: 555, endPoint x: 967, endPoint y: 563, distance: 85.4
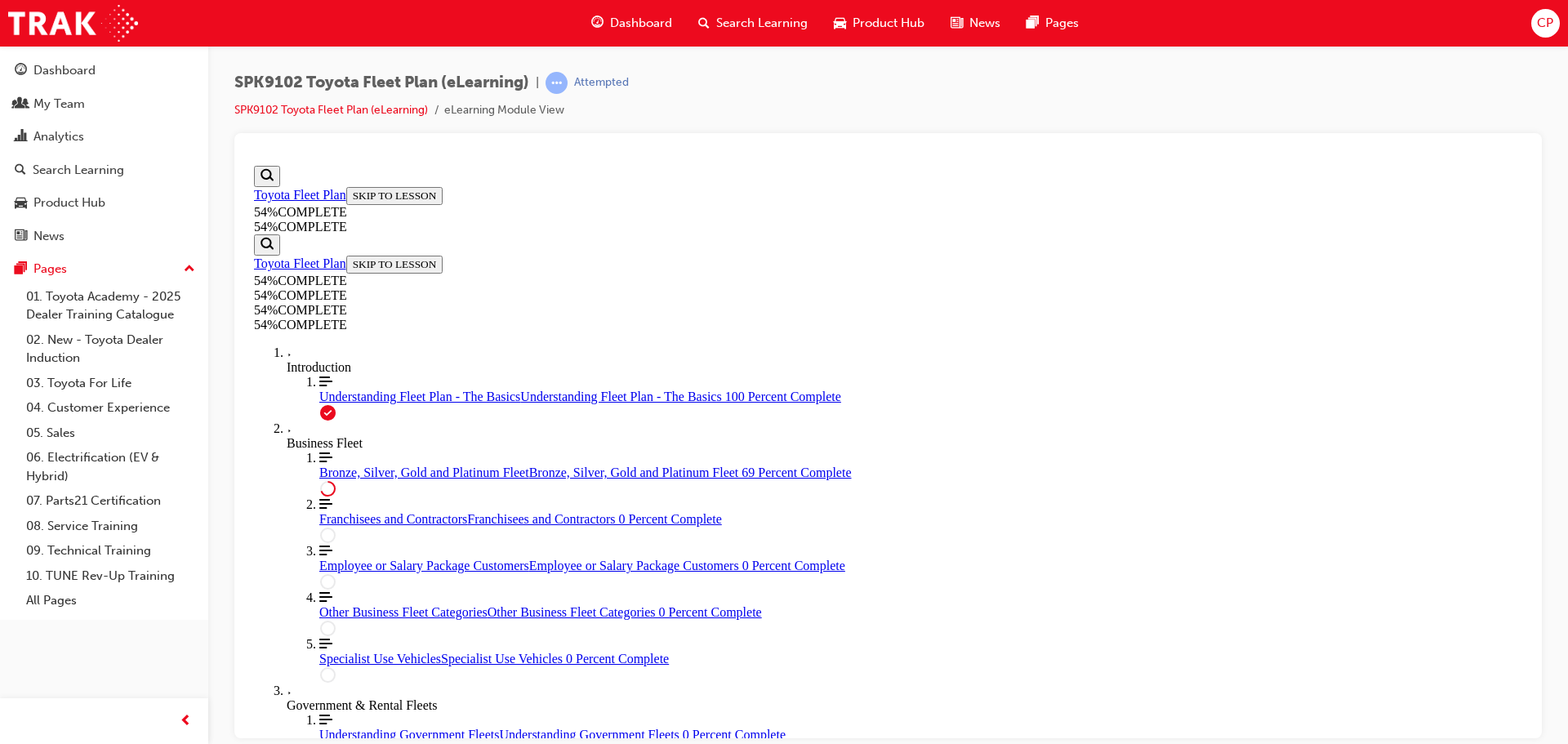
drag, startPoint x: 896, startPoint y: 345, endPoint x: 949, endPoint y: 581, distance: 241.9
drag, startPoint x: 869, startPoint y: 424, endPoint x: 917, endPoint y: 426, distance: 48.0
drag, startPoint x: 921, startPoint y: 489, endPoint x: 968, endPoint y: 493, distance: 47.2
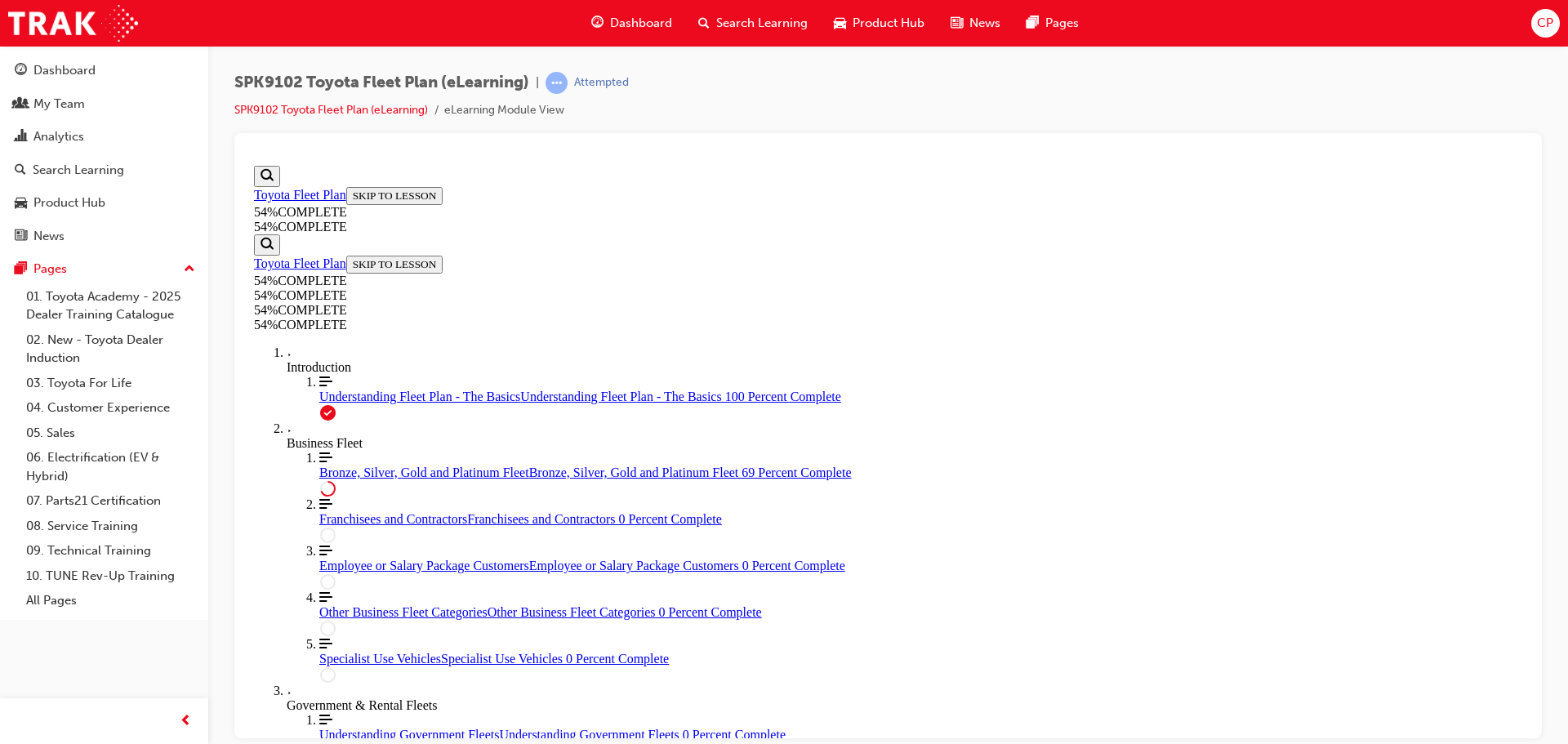
drag, startPoint x: 945, startPoint y: 340, endPoint x: 990, endPoint y: 341, distance: 45.0
drag, startPoint x: 855, startPoint y: 519, endPoint x: 914, endPoint y: 524, distance: 59.2
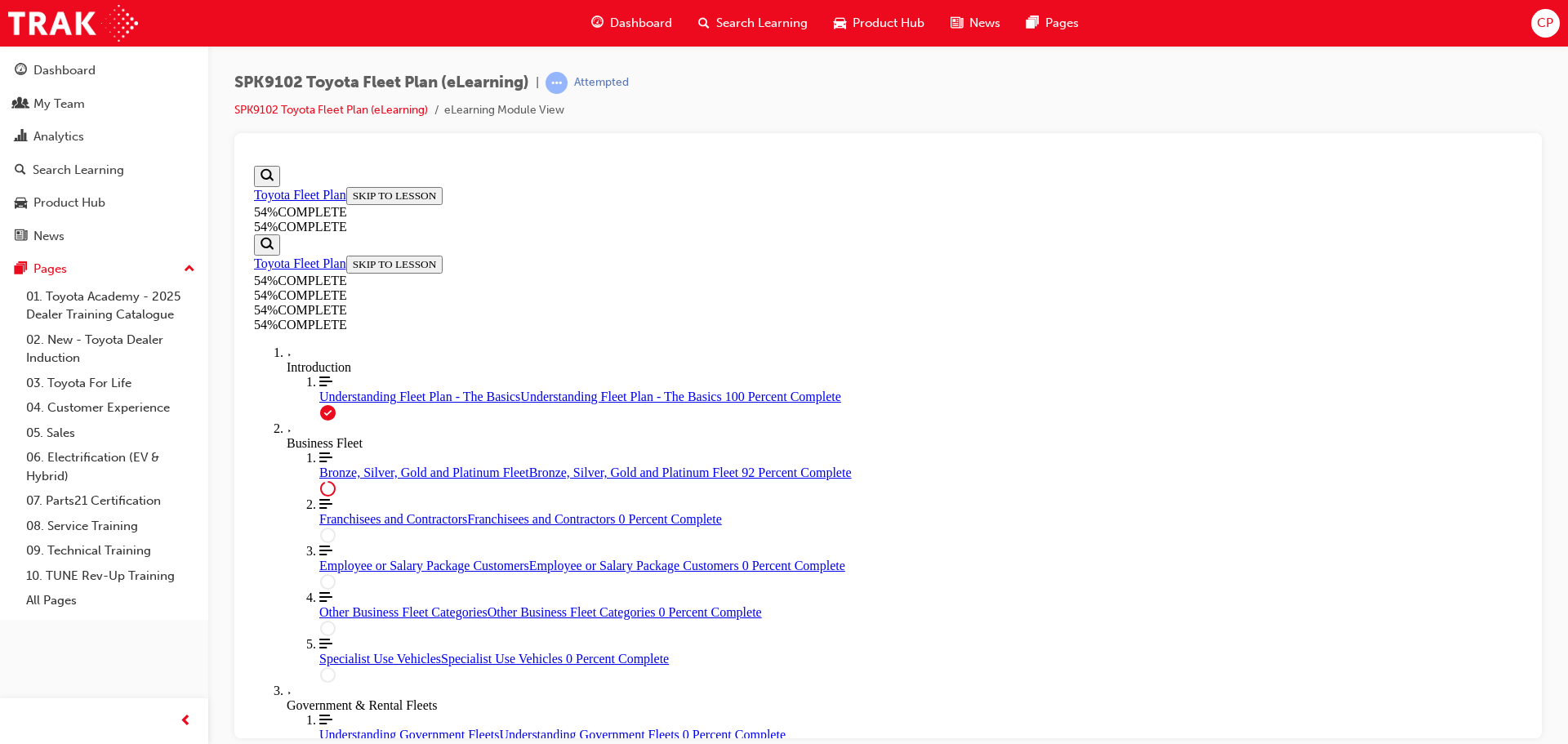
drag, startPoint x: 876, startPoint y: 438, endPoint x: 931, endPoint y: 524, distance: 102.1
drag, startPoint x: 897, startPoint y: 442, endPoint x: 955, endPoint y: 523, distance: 99.6
drag, startPoint x: 895, startPoint y: 442, endPoint x: 944, endPoint y: 361, distance: 94.7
drag, startPoint x: 901, startPoint y: 437, endPoint x: 955, endPoint y: 437, distance: 54.0
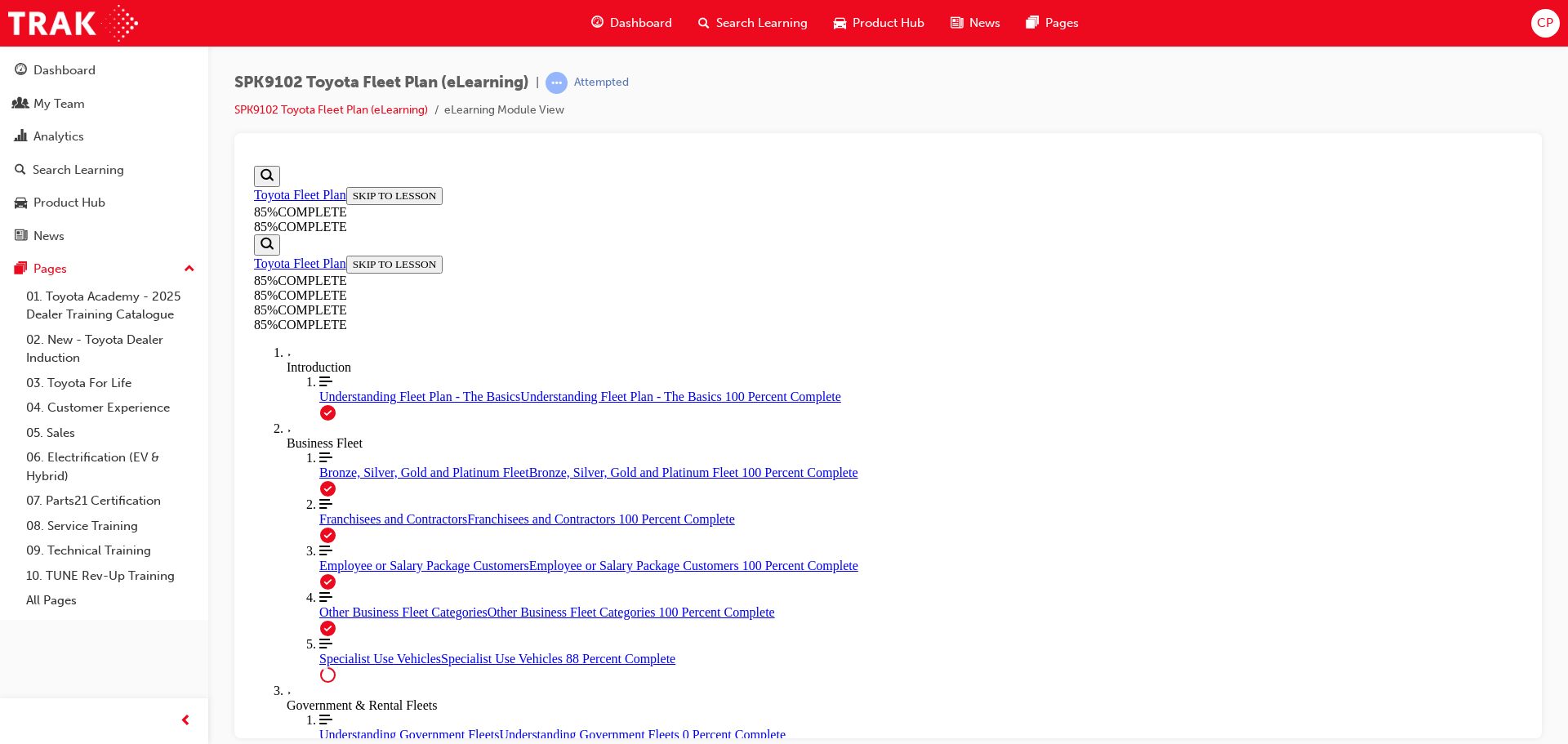
scroll to position [3175, 0]
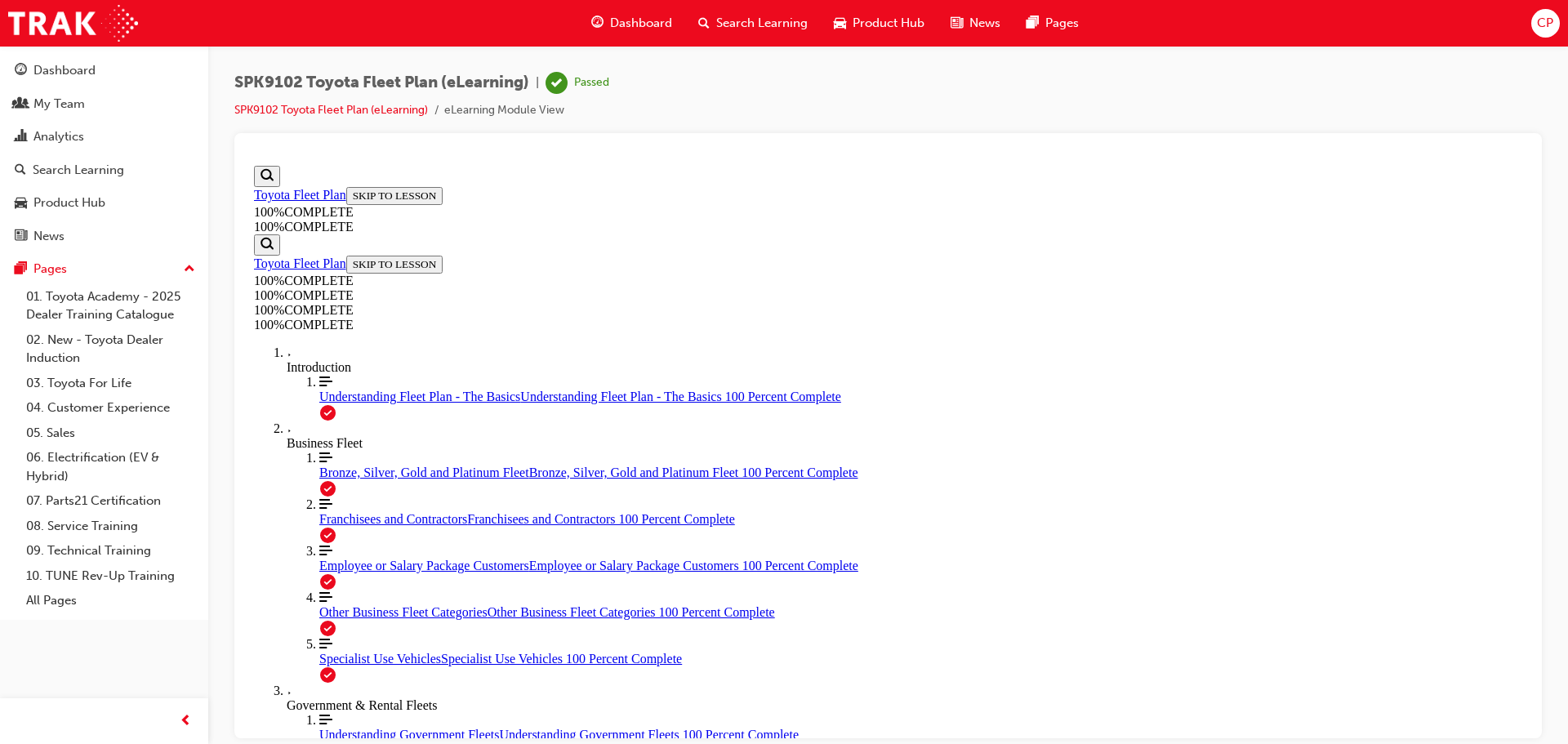
scroll to position [3265, 0]
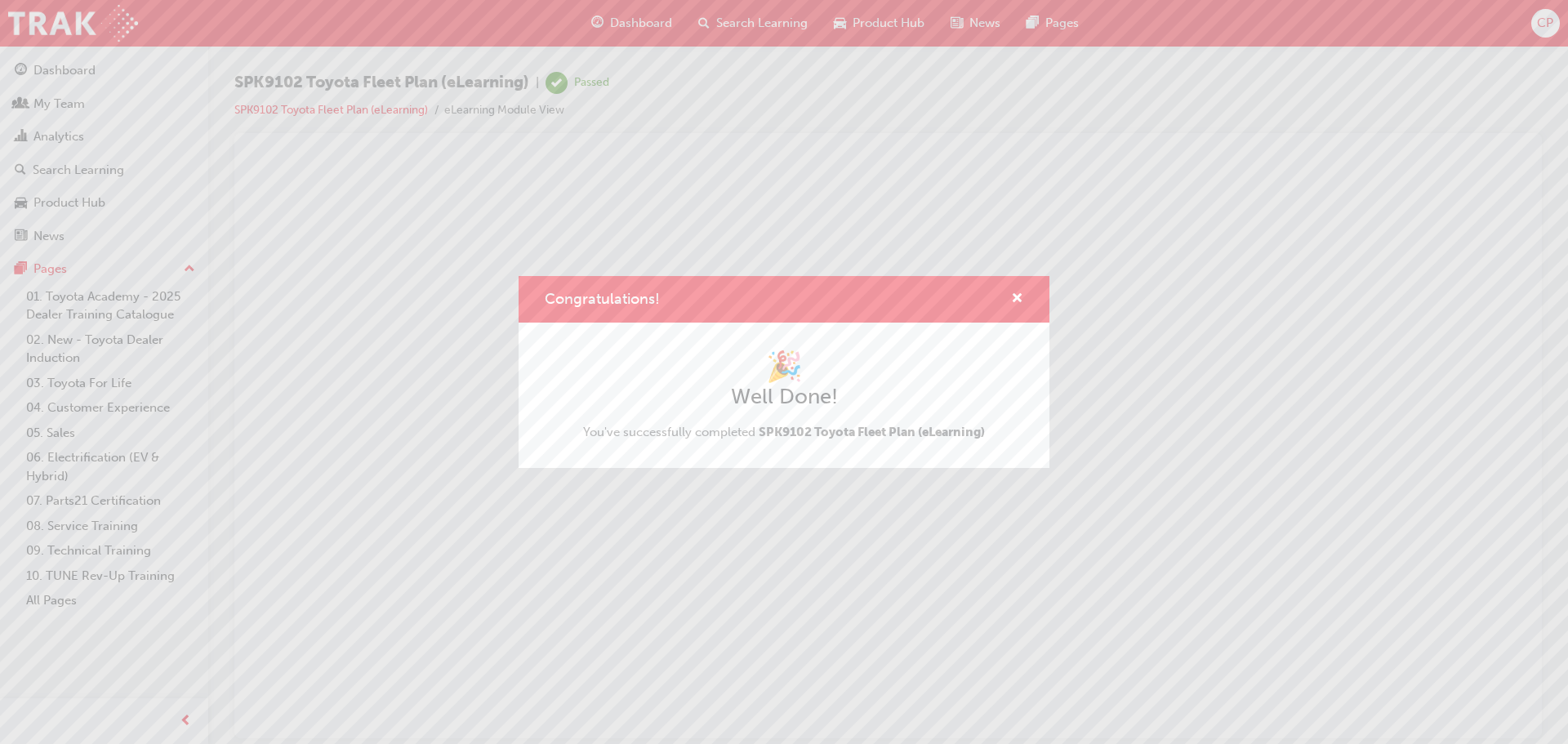
scroll to position [0, 0]
click at [1022, 300] on span "cross-icon" at bounding box center [1016, 300] width 12 height 15
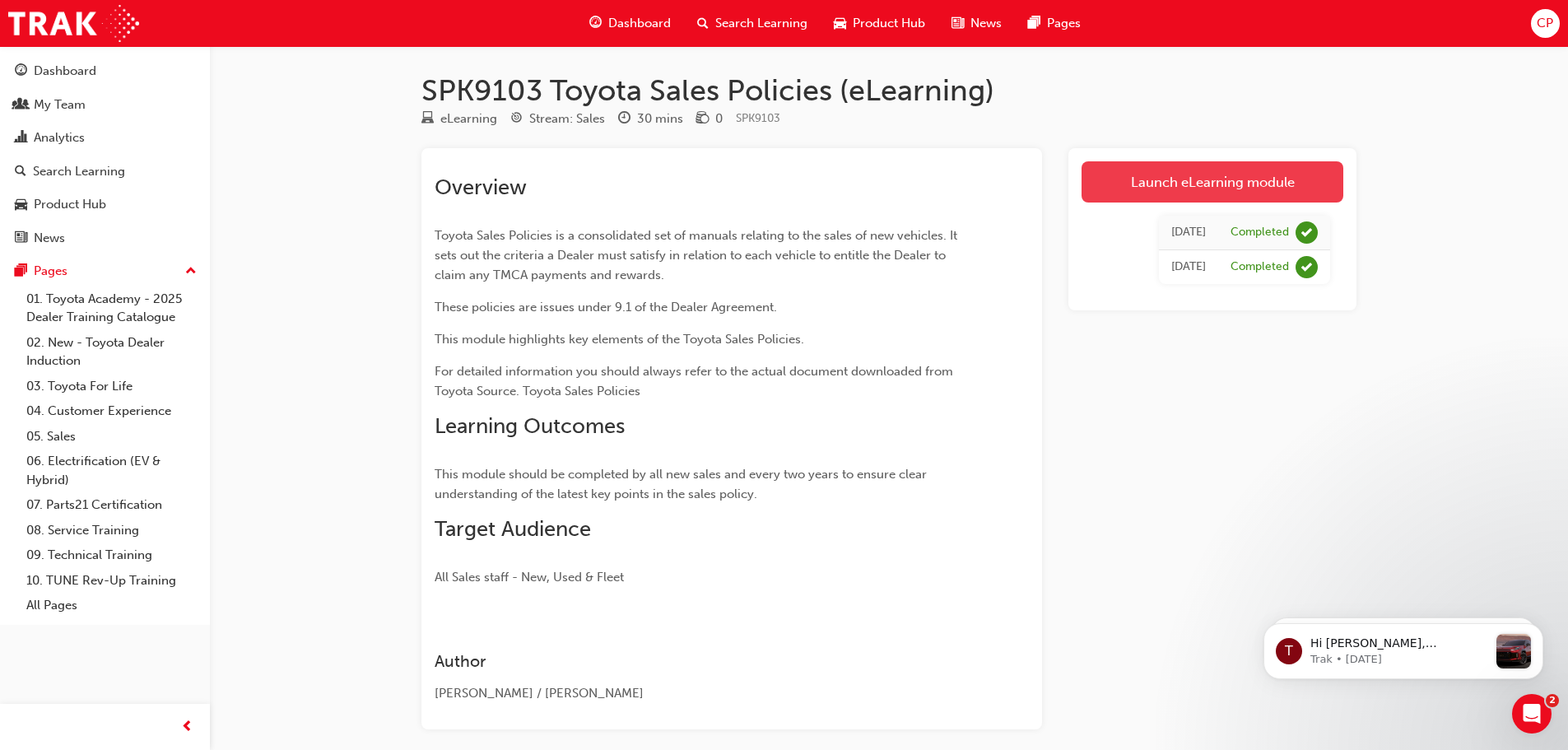
click at [1214, 187] on link "Launch eLearning module" at bounding box center [1212, 182] width 262 height 41
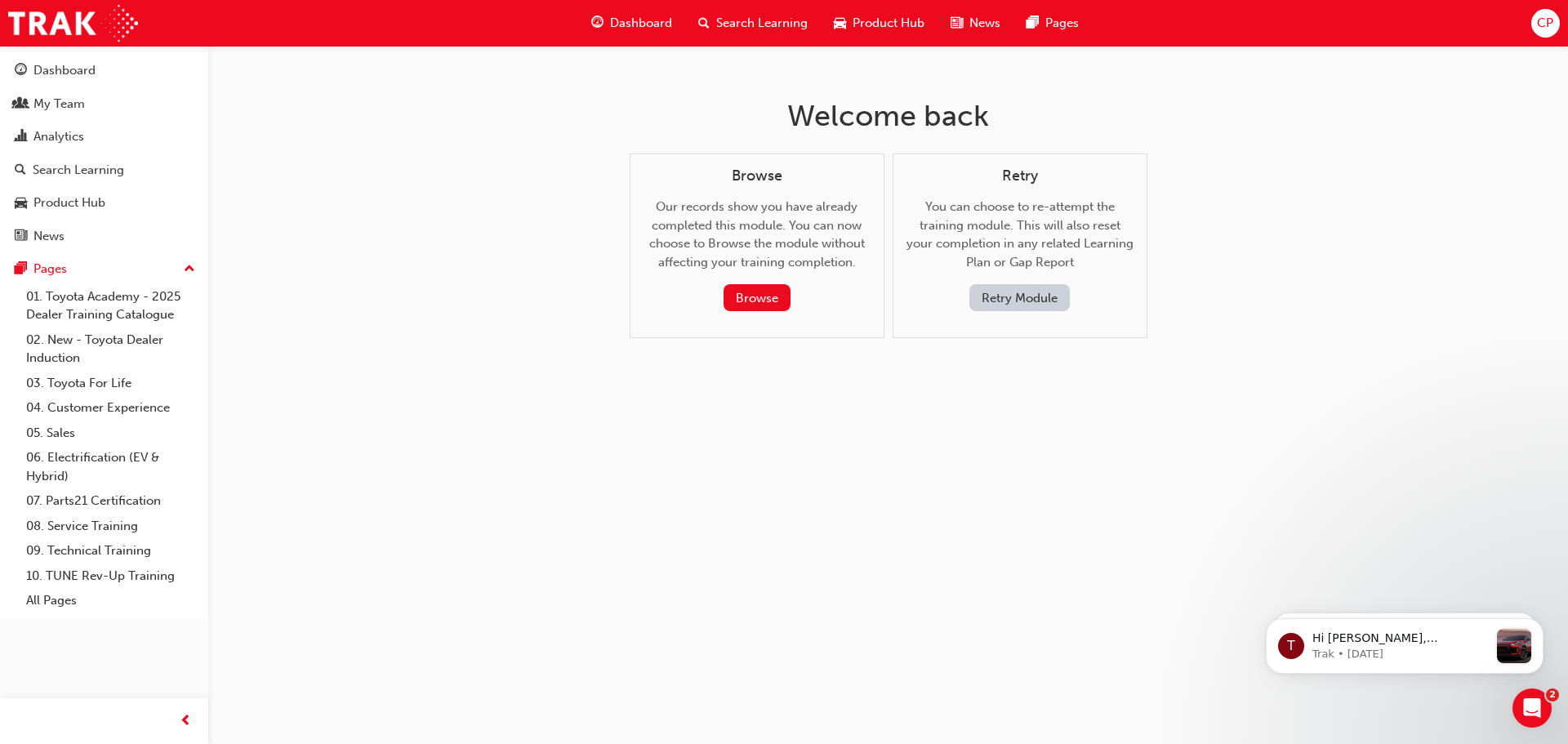
click at [1042, 299] on button "Retry Module" at bounding box center [1019, 297] width 100 height 27
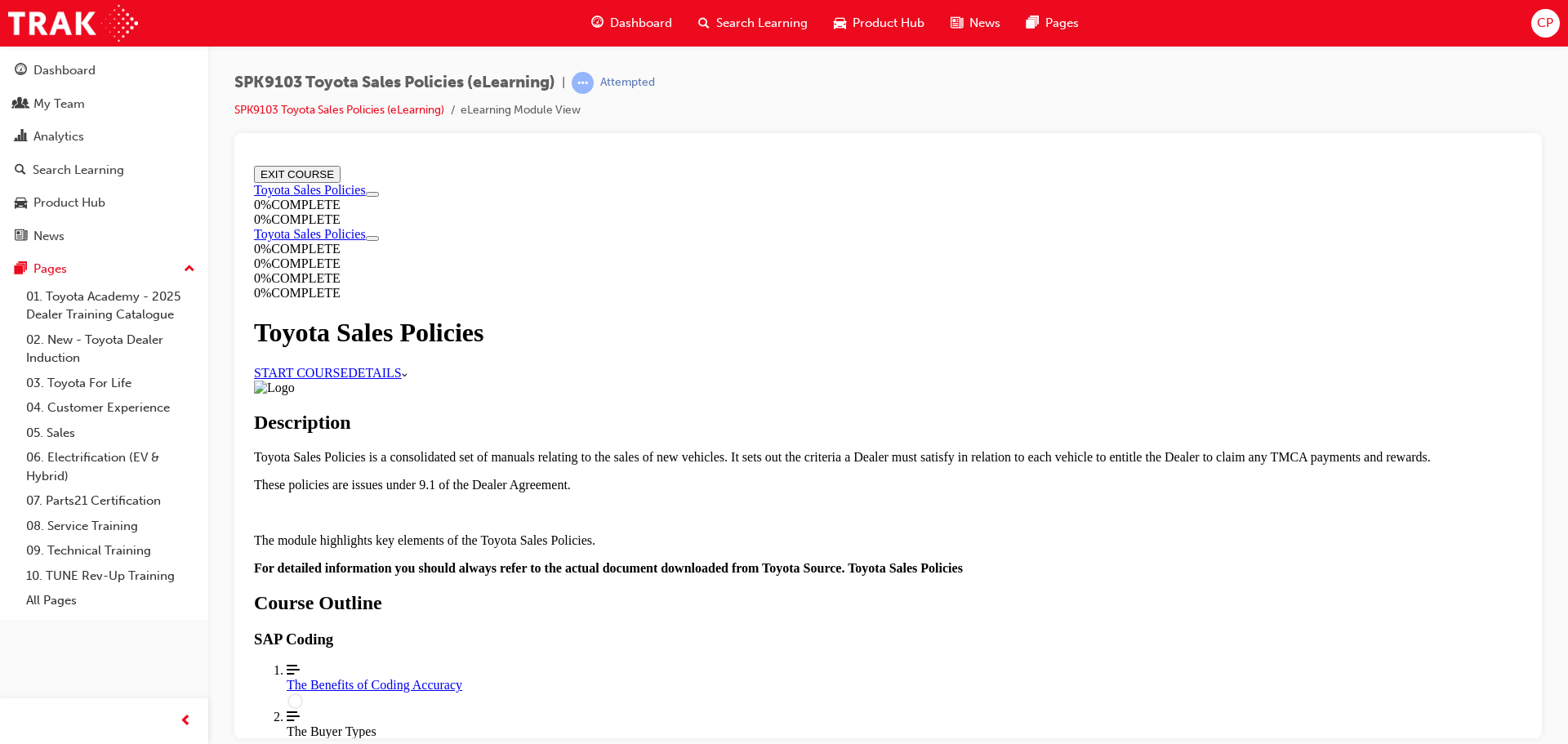
scroll to position [414, 0]
click at [752, 677] on div "The Benefits of Coding Accuracy" at bounding box center [905, 685] width 1235 height 15
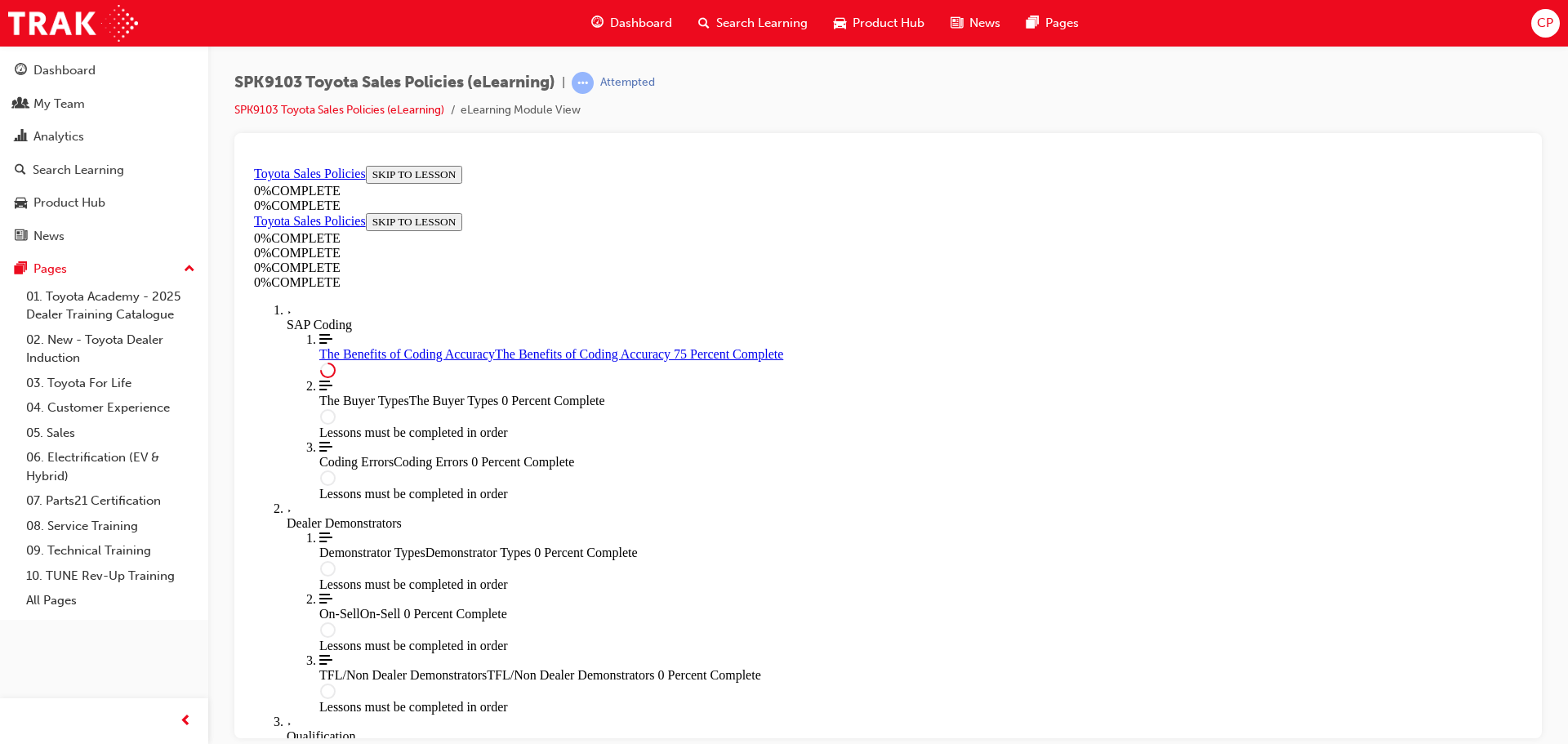
scroll to position [791, 0]
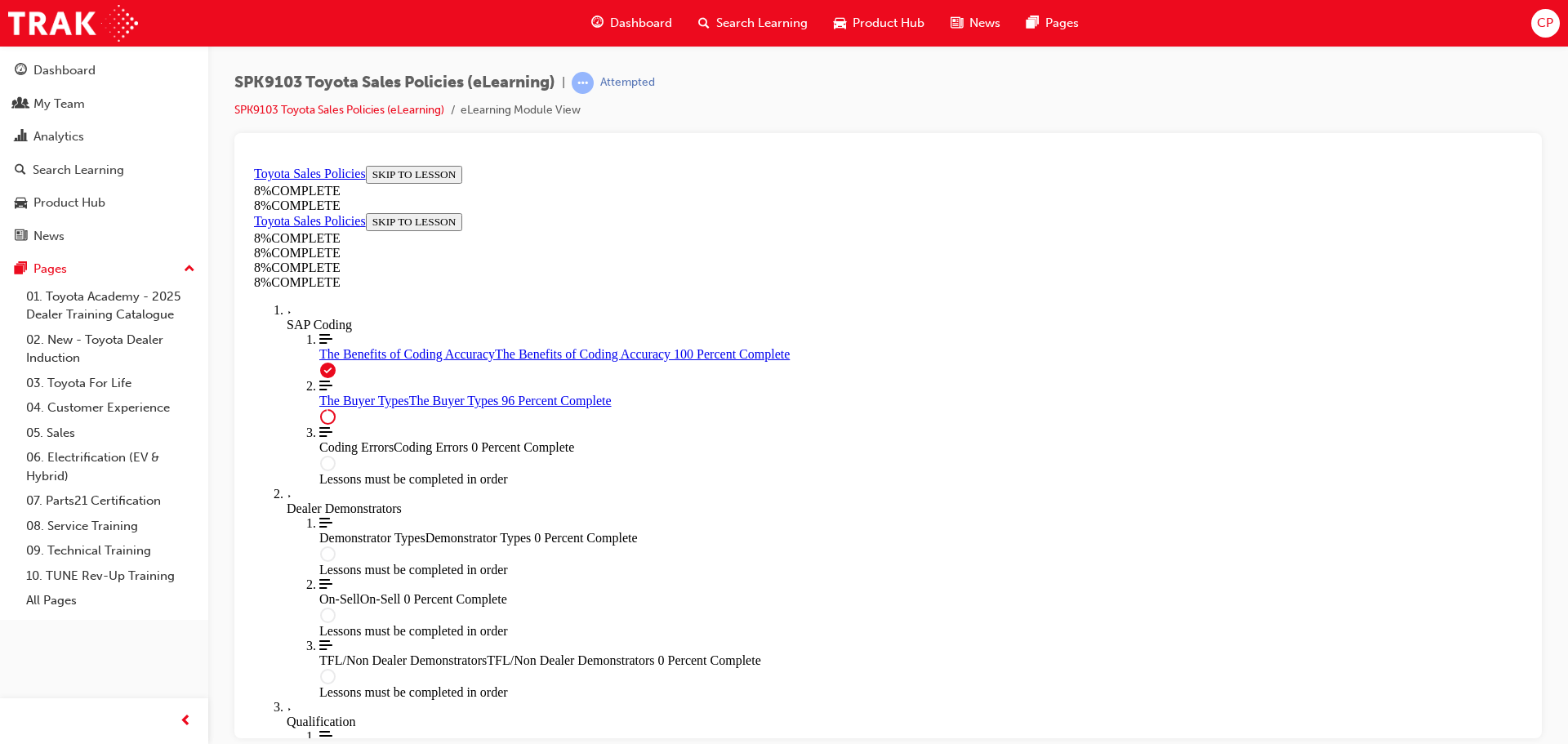
scroll to position [6715, 0]
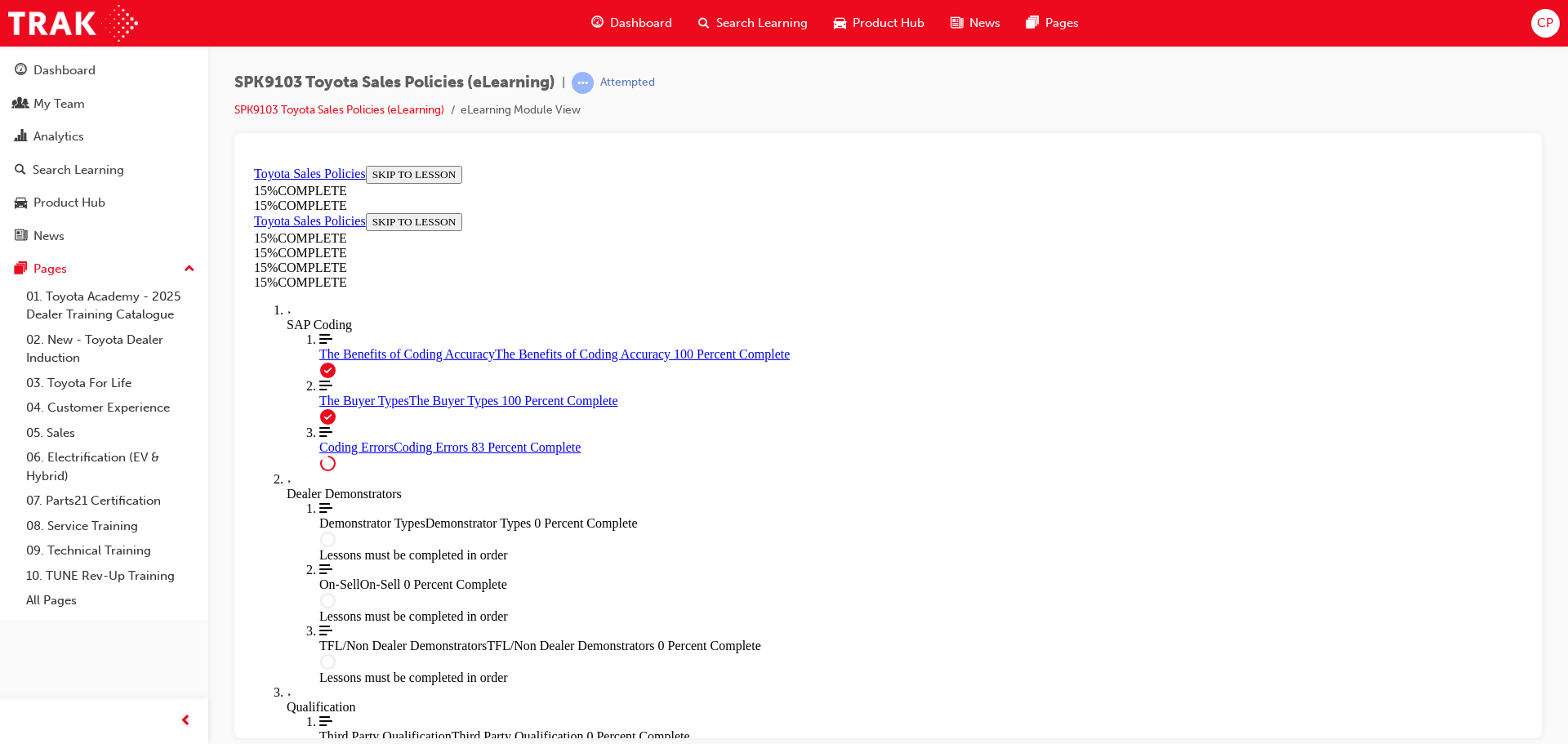
scroll to position [1321, 0]
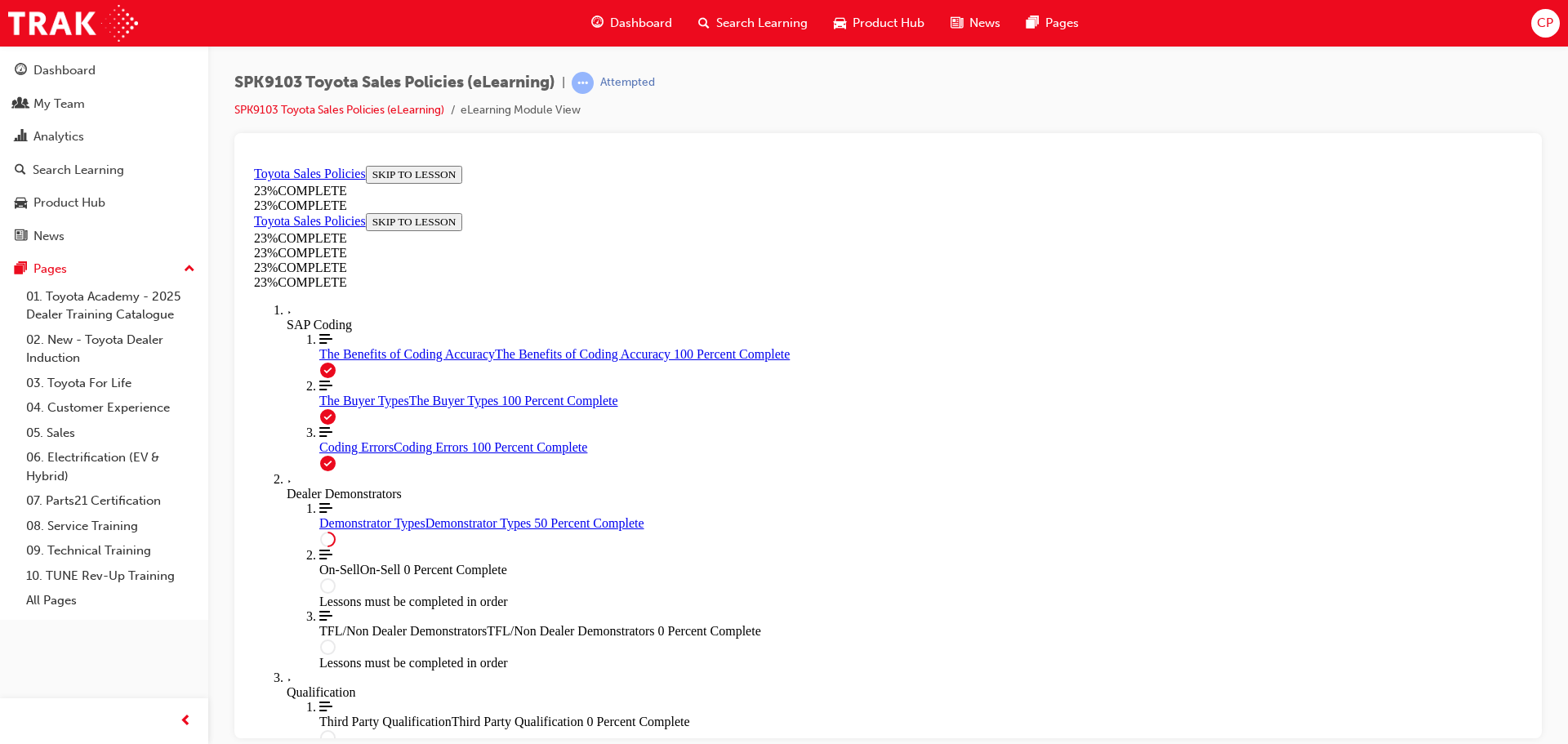
scroll to position [710, 0]
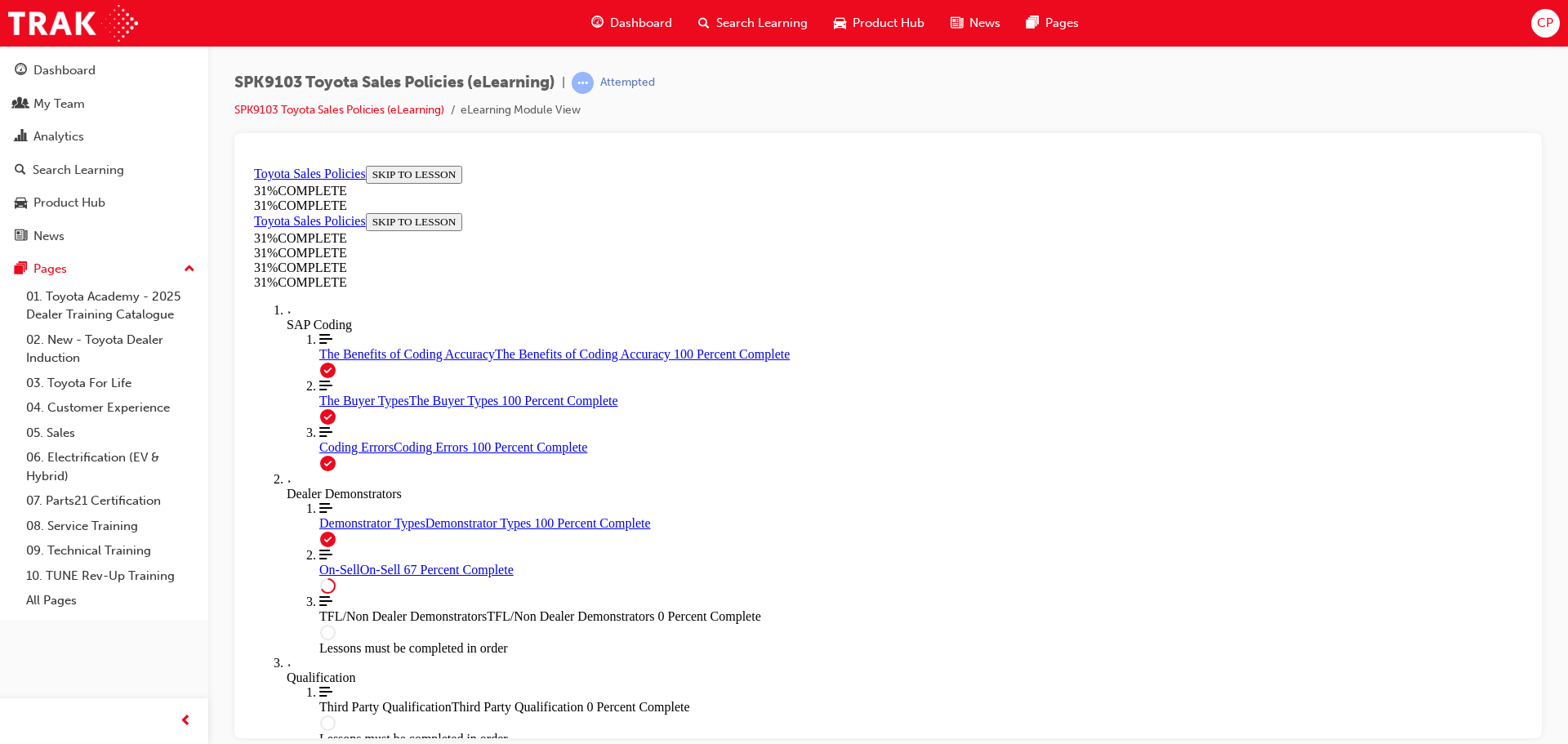
scroll to position [915, 0]
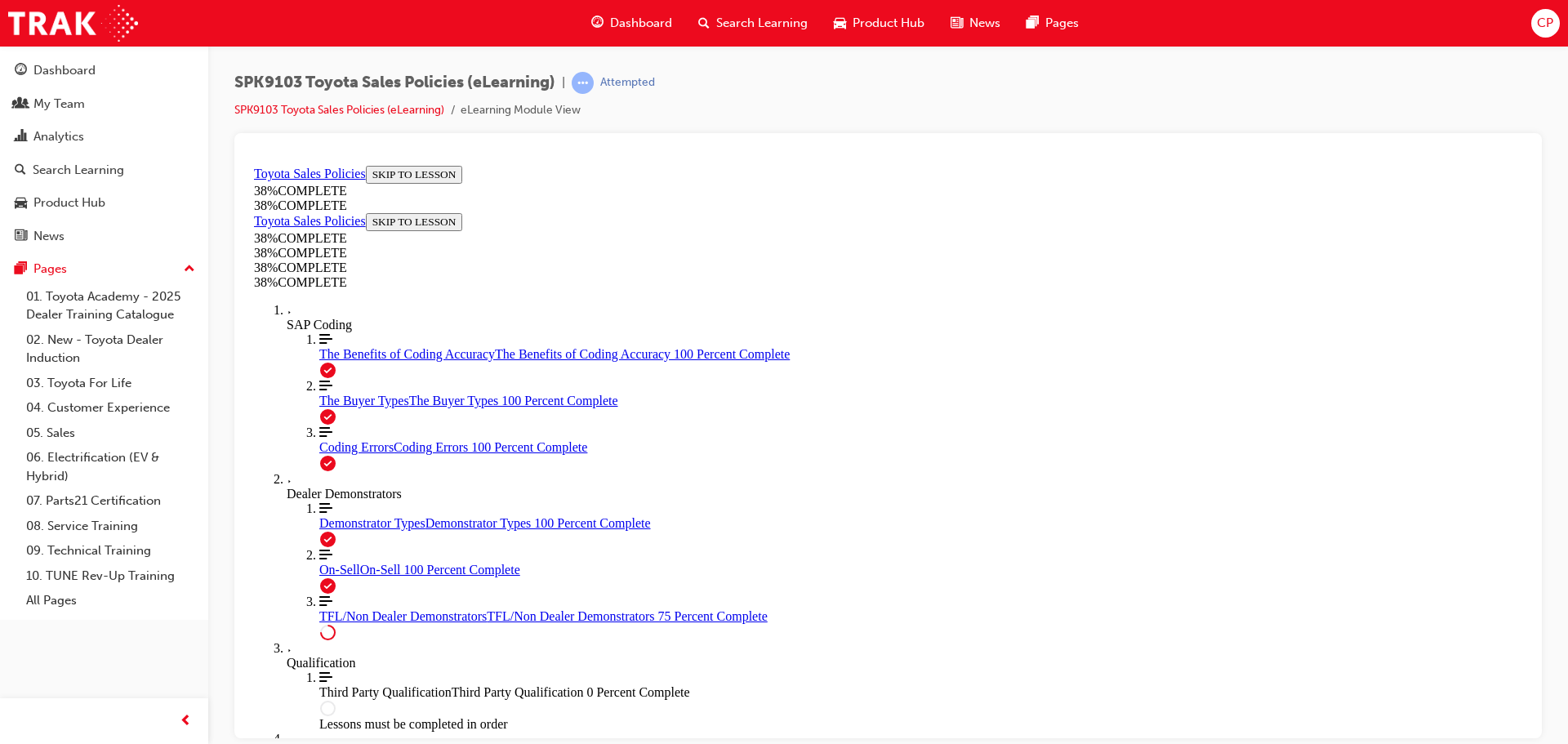
scroll to position [852, 0]
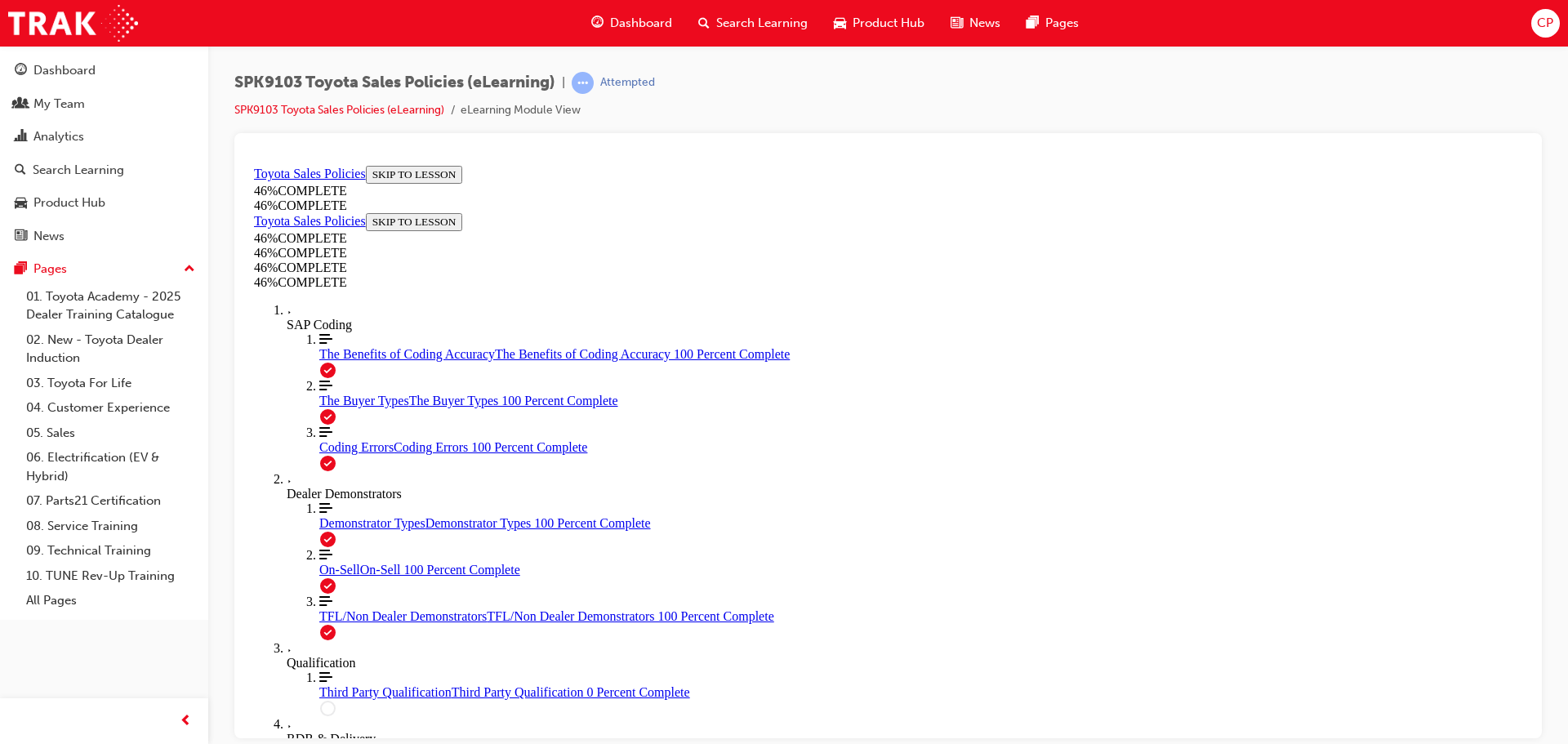
scroll to position [0, 0]
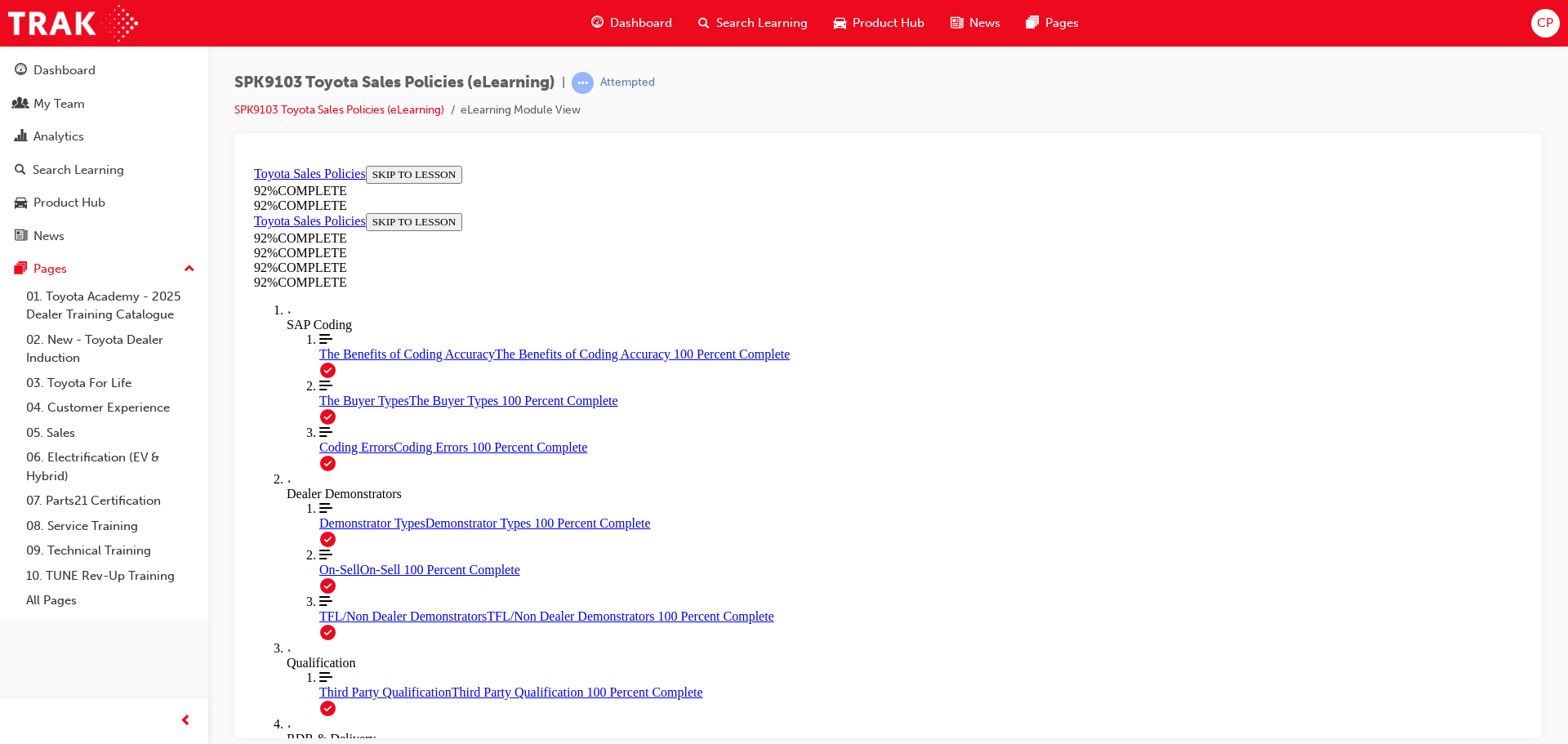
scroll to position [141, 0]
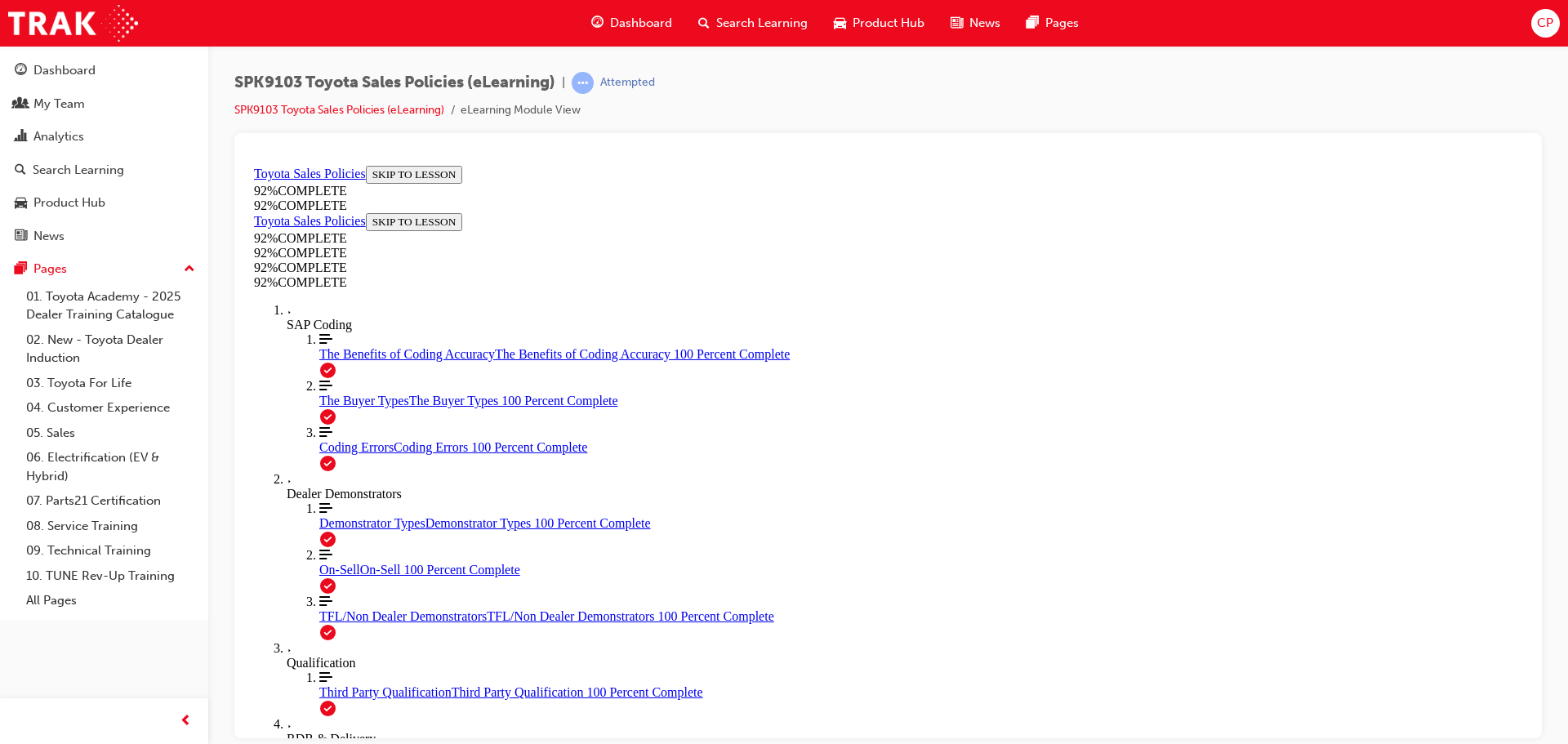
scroll to position [148, 0]
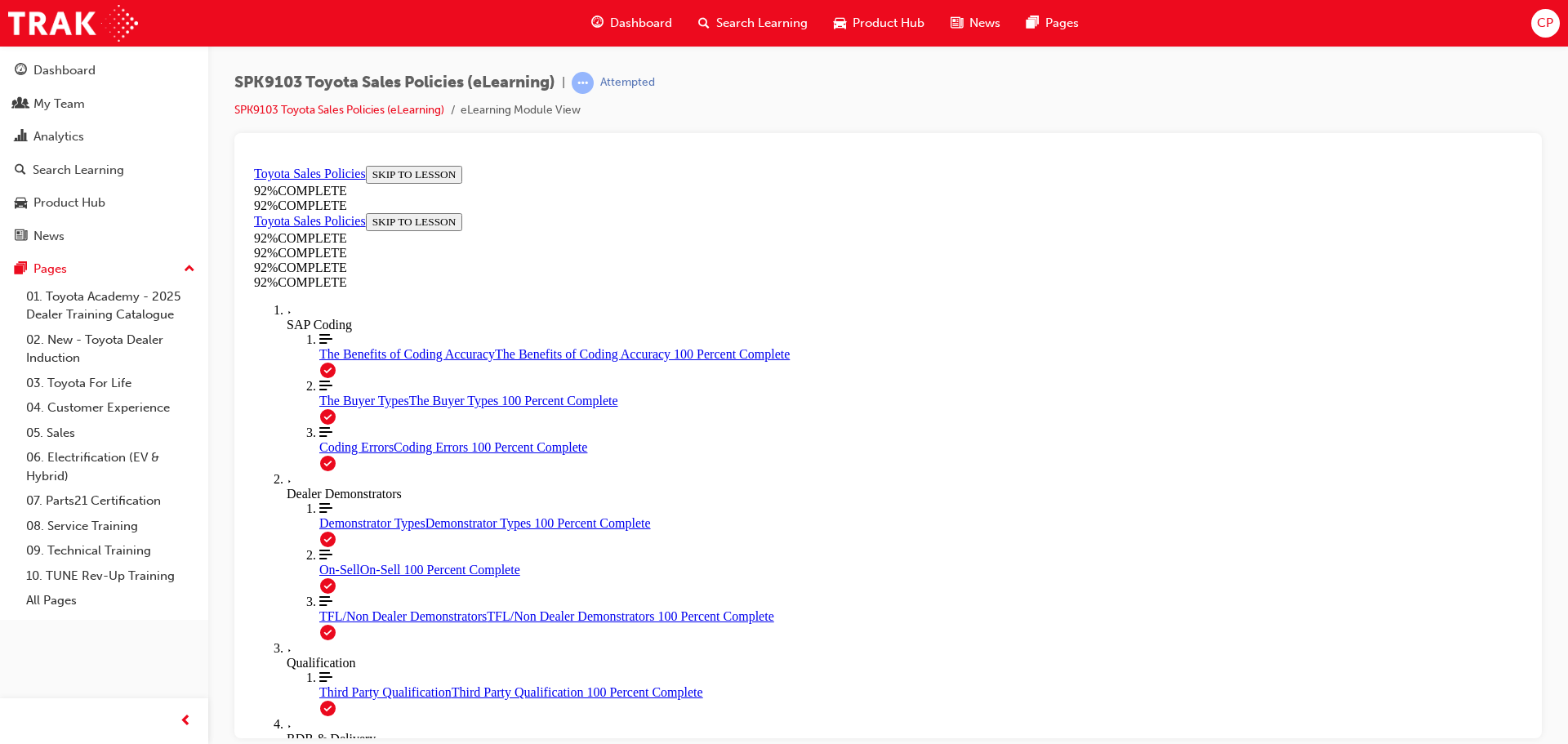
scroll to position [141, 0]
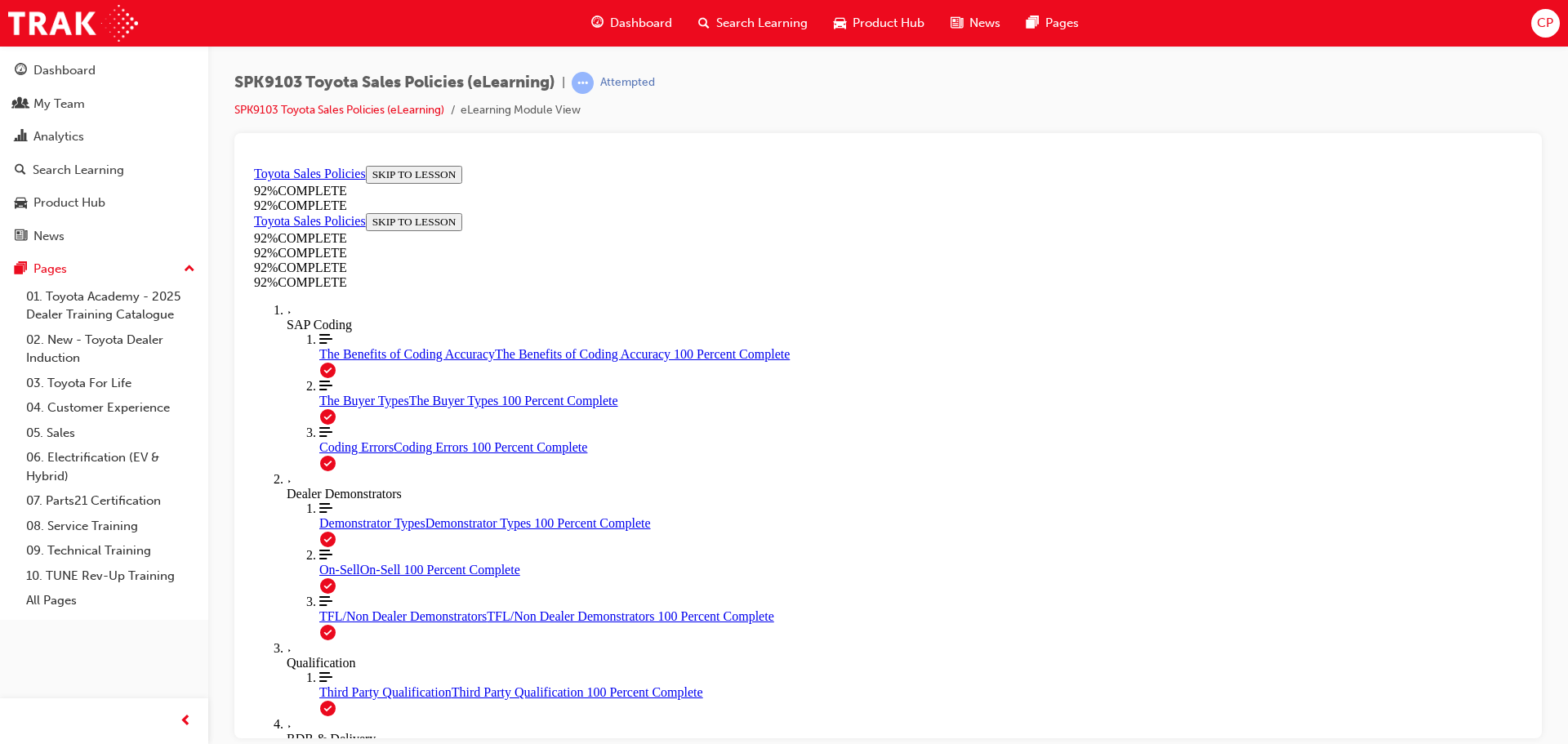
drag, startPoint x: 745, startPoint y: 476, endPoint x: 770, endPoint y: 486, distance: 26.9
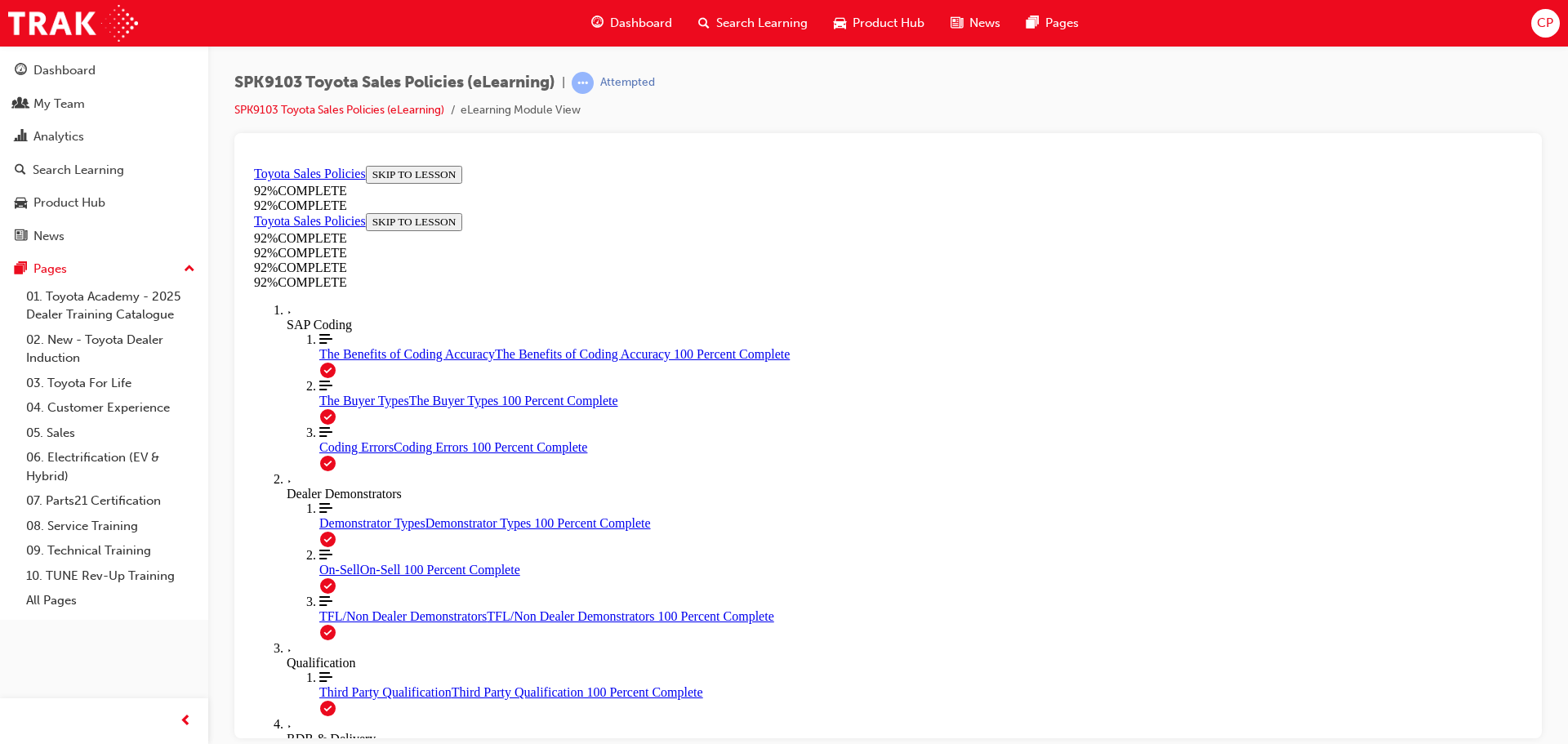
drag, startPoint x: 741, startPoint y: 562, endPoint x: 751, endPoint y: 564, distance: 10.2
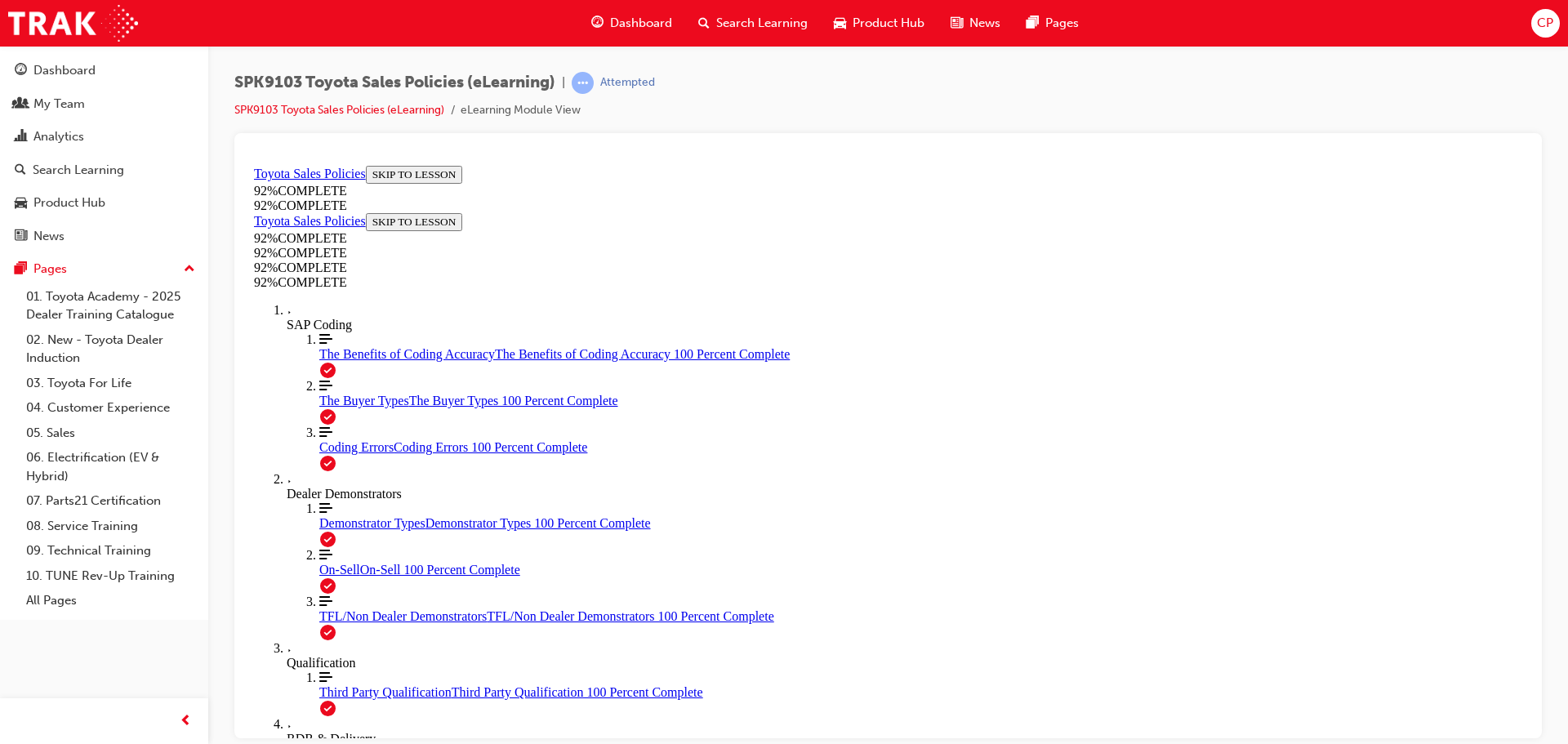
scroll to position [59, 0]
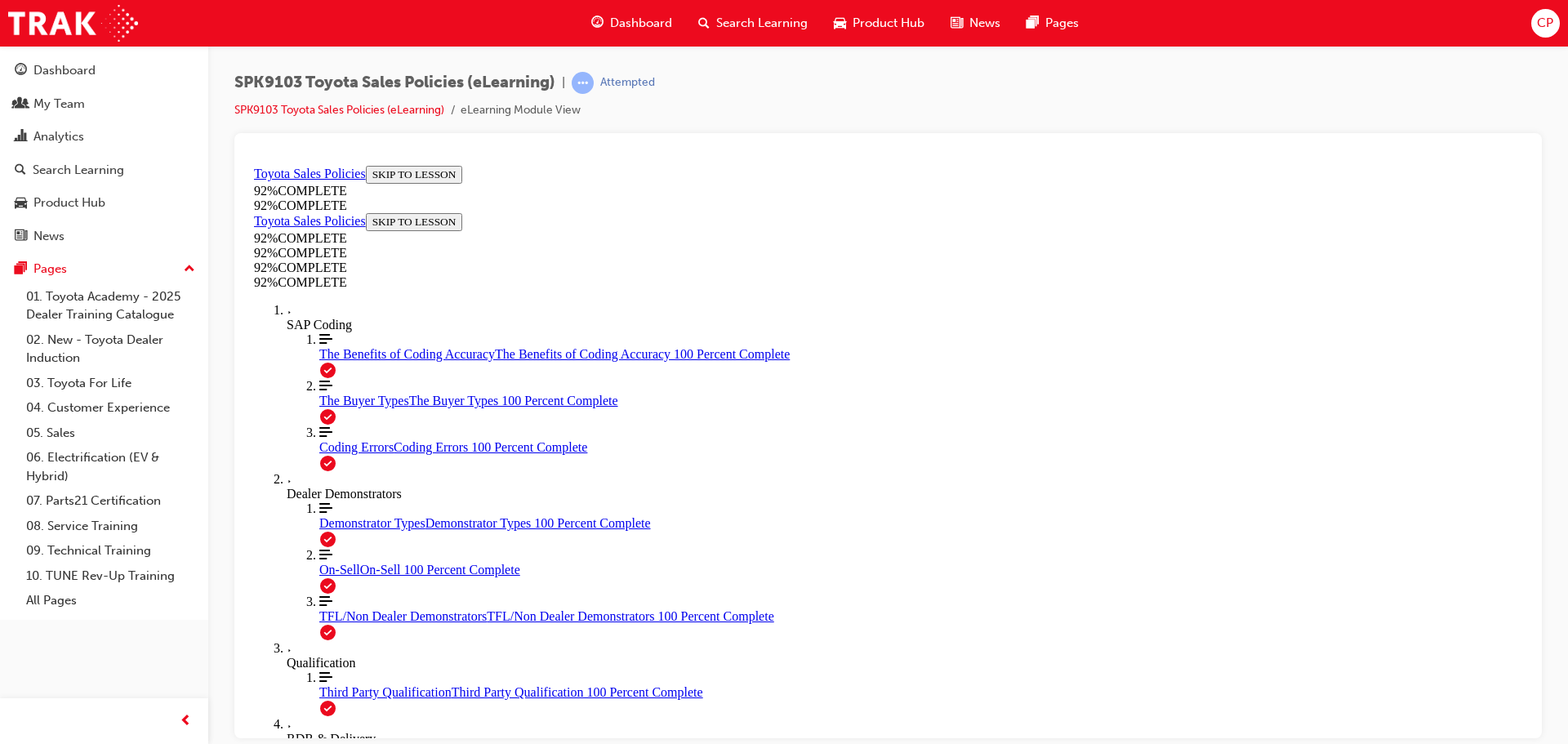
scroll to position [141, 0]
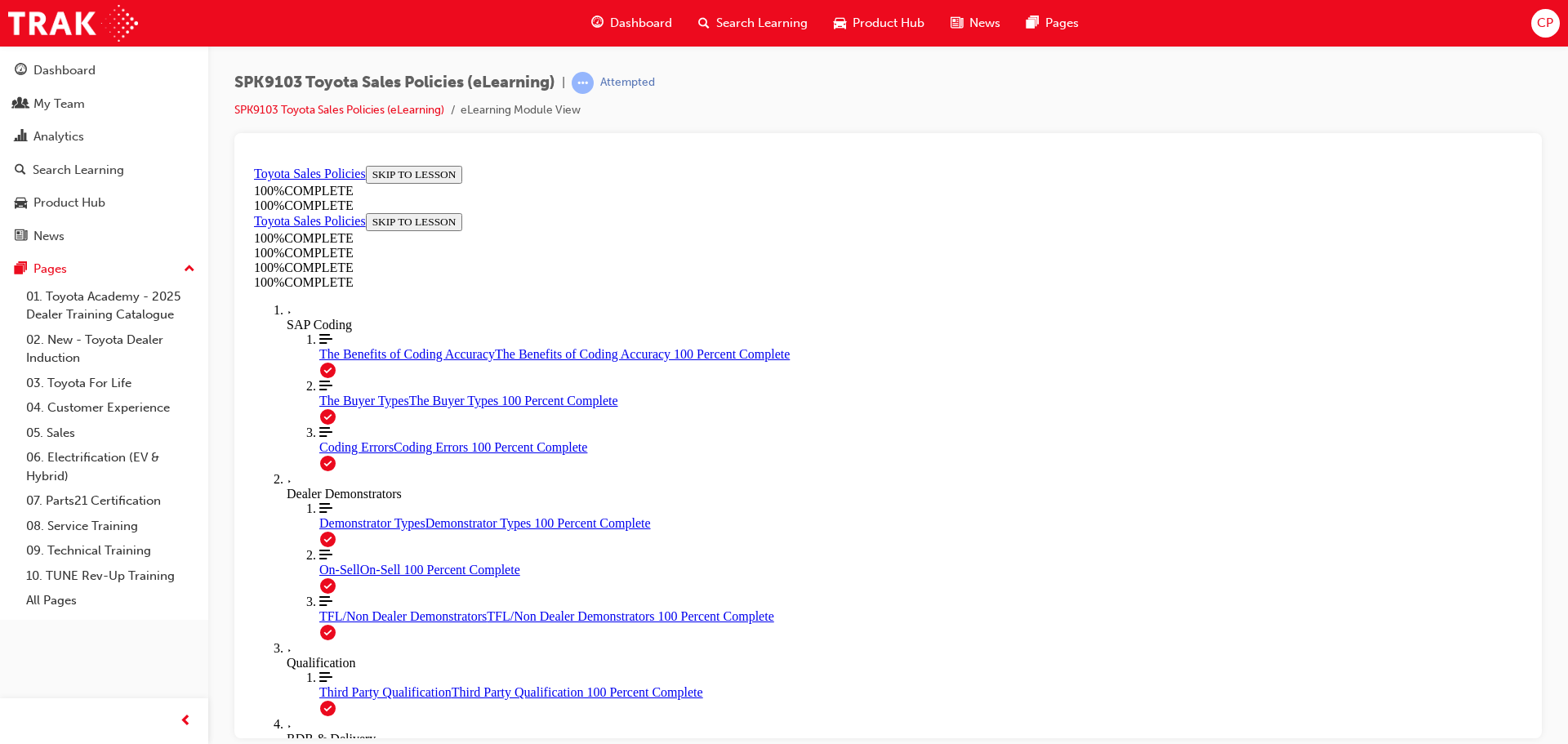
scroll to position [378, 0]
